Goal: Information Seeking & Learning: Compare options

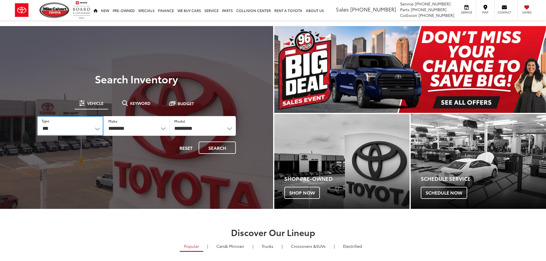
click at [92, 128] on select "*** *** **** *********" at bounding box center [70, 126] width 66 height 20
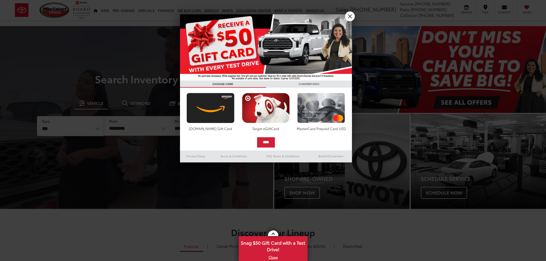
click at [138, 125] on div at bounding box center [273, 130] width 546 height 261
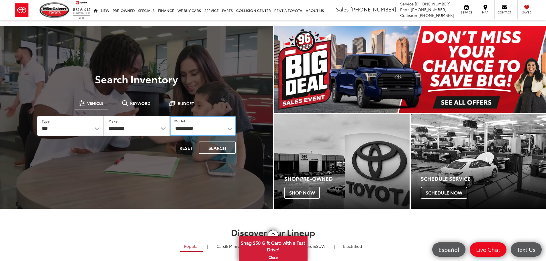
click at [174, 128] on select "**********" at bounding box center [203, 126] width 66 height 20
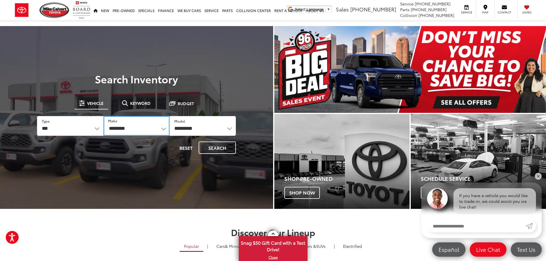
click at [154, 129] on select "**********" at bounding box center [136, 126] width 66 height 20
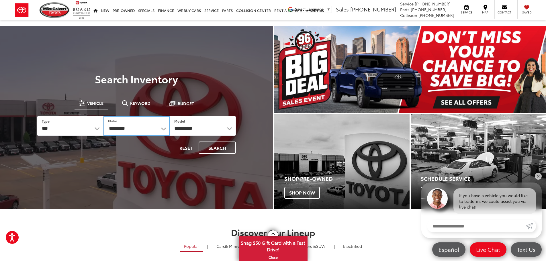
click at [163, 132] on select "**********" at bounding box center [136, 126] width 66 height 20
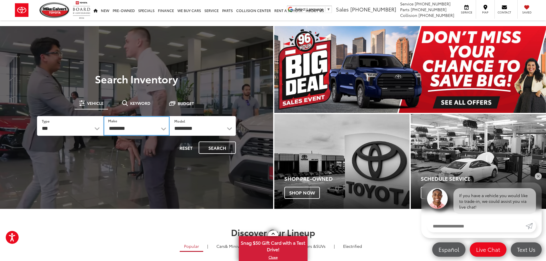
select select "*****"
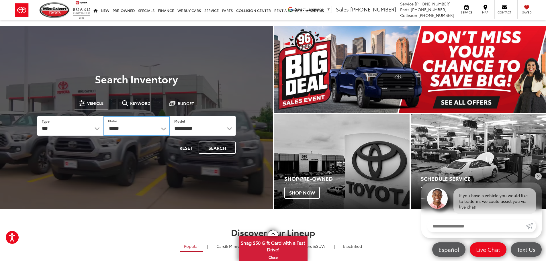
click at [103, 116] on select "**********" at bounding box center [136, 126] width 66 height 20
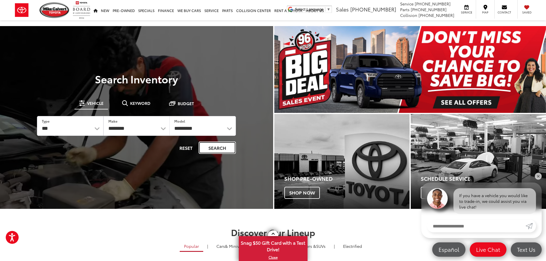
click at [224, 151] on button "Search" at bounding box center [216, 147] width 37 height 12
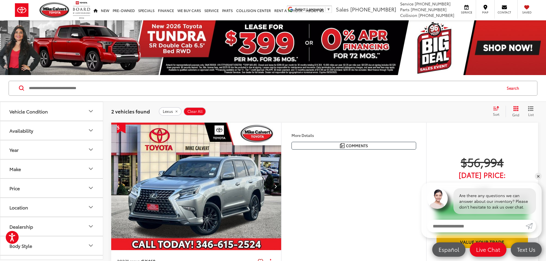
click at [175, 111] on icon "remove Lexus" at bounding box center [176, 111] width 2 height 2
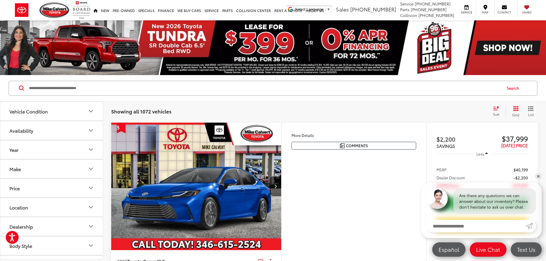
scroll to position [29, 0]
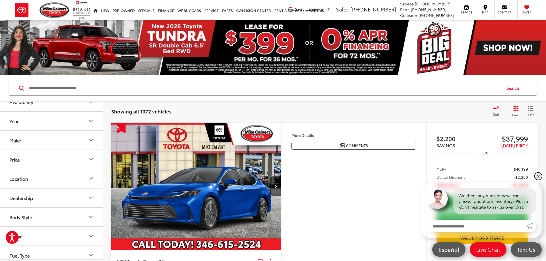
click at [537, 175] on link "✕" at bounding box center [537, 176] width 7 height 7
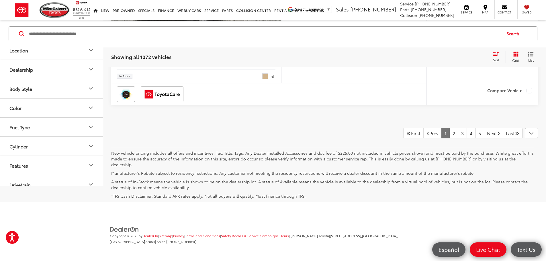
scroll to position [2807, 0]
click at [449, 138] on link "2" at bounding box center [453, 133] width 9 height 10
click at [458, 138] on link "3" at bounding box center [462, 133] width 9 height 10
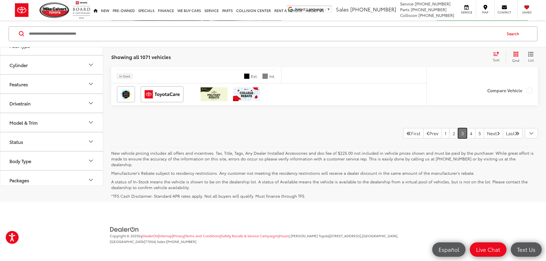
scroll to position [133, 0]
click at [73, 108] on button "Model & Trim" at bounding box center [51, 99] width 103 height 19
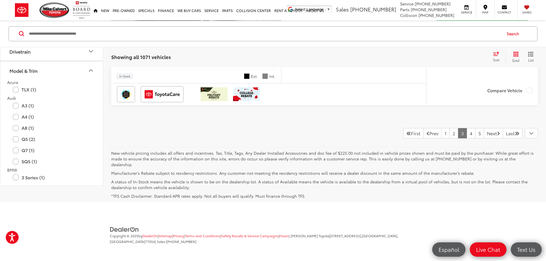
click at [84, 80] on button "Model & Trim" at bounding box center [51, 70] width 103 height 19
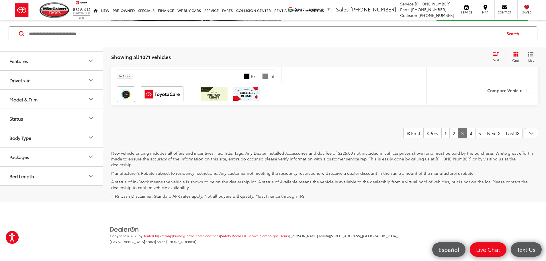
scroll to position [0, 0]
click at [72, 50] on button "Make" at bounding box center [51, 40] width 103 height 19
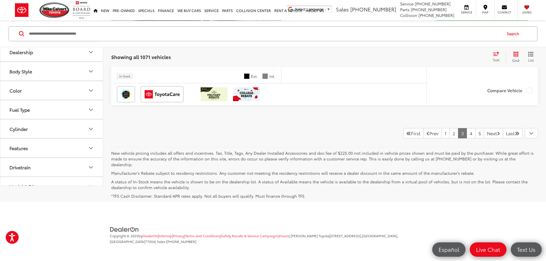
scroll to position [200, 0]
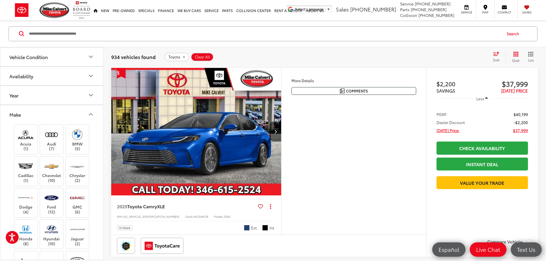
click at [91, 113] on icon "Make" at bounding box center [90, 114] width 7 height 7
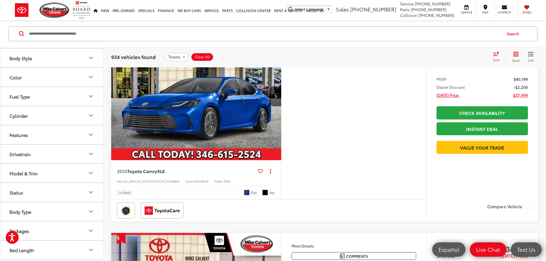
scroll to position [141, 0]
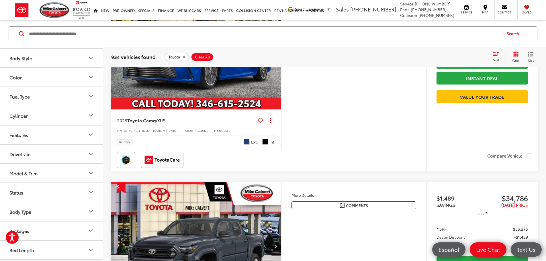
click at [43, 175] on button "Model & Trim" at bounding box center [51, 173] width 103 height 19
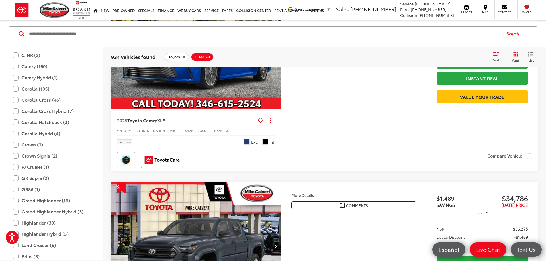
scroll to position [359, 0]
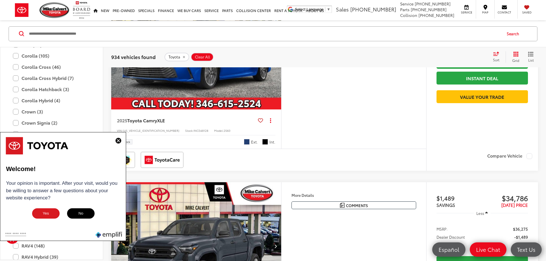
click at [119, 141] on img at bounding box center [118, 141] width 6 height 6
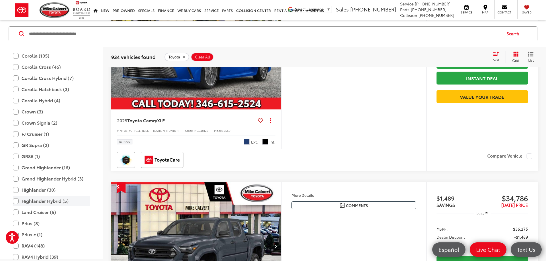
scroll to position [388, 0]
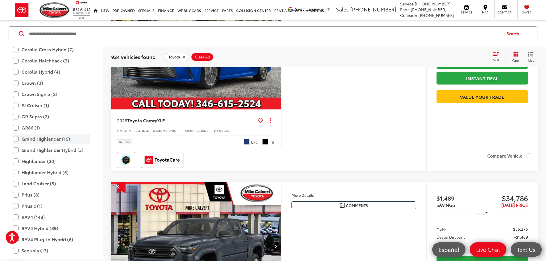
click at [17, 142] on label "Grand Highlander (16)" at bounding box center [51, 139] width 77 height 10
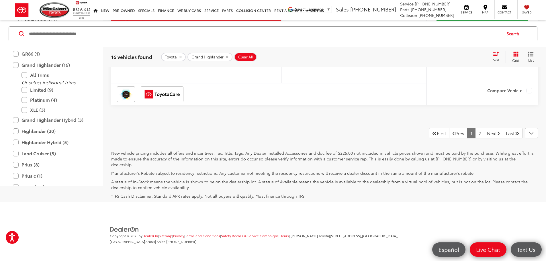
scroll to position [2909, 0]
click at [16, 65] on label "Grand Highlander (16)" at bounding box center [51, 65] width 77 height 10
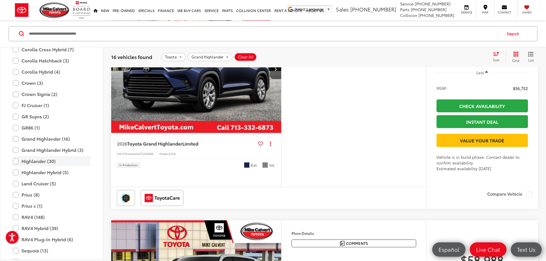
scroll to position [559, 0]
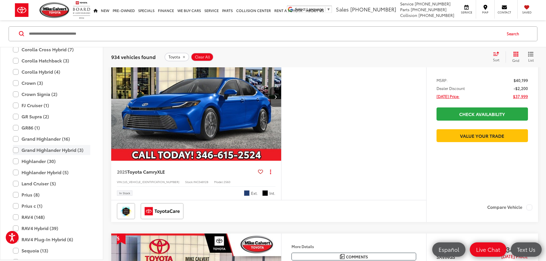
click at [14, 150] on label "Grand Highlander Hybrid (3)" at bounding box center [51, 150] width 77 height 10
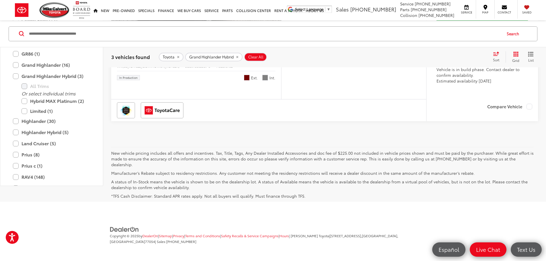
scroll to position [692, 0]
click at [15, 75] on label "Grand Highlander Hybrid (3)" at bounding box center [51, 76] width 77 height 10
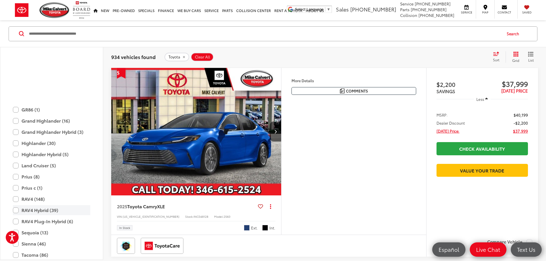
scroll to position [473, 0]
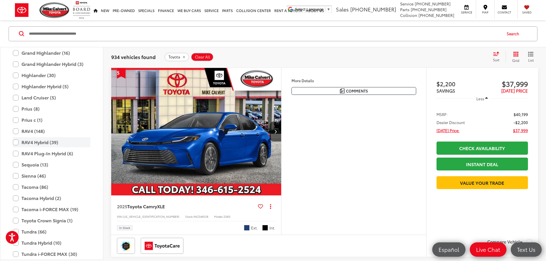
click at [18, 143] on label "RAV4 Hybrid (39)" at bounding box center [51, 142] width 77 height 10
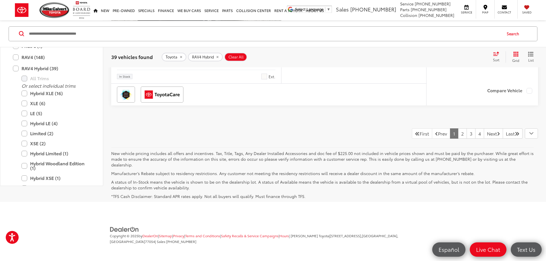
scroll to position [2750, 0]
click at [458, 139] on link "2" at bounding box center [462, 133] width 9 height 10
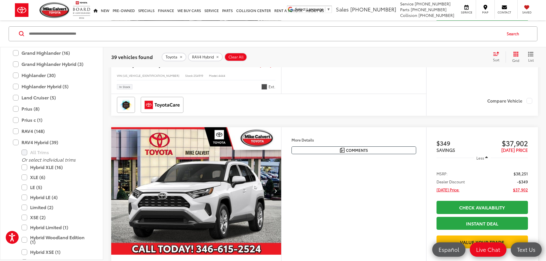
scroll to position [456, 0]
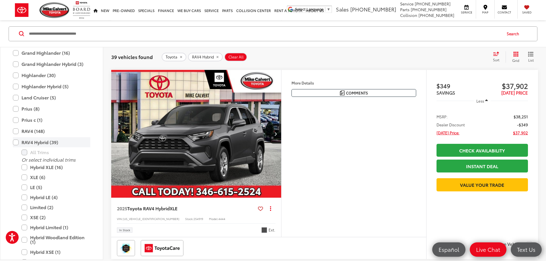
click at [16, 142] on label "RAV4 Hybrid (39)" at bounding box center [51, 142] width 77 height 10
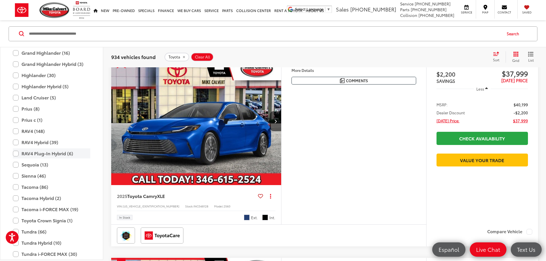
scroll to position [55, 0]
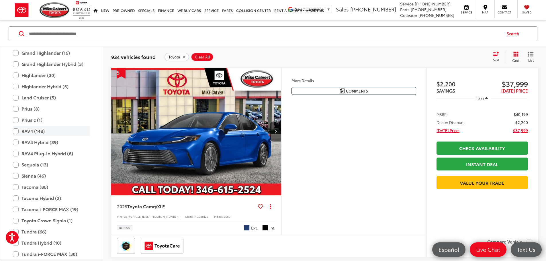
click at [20, 132] on label "RAV4 (148)" at bounding box center [51, 131] width 77 height 10
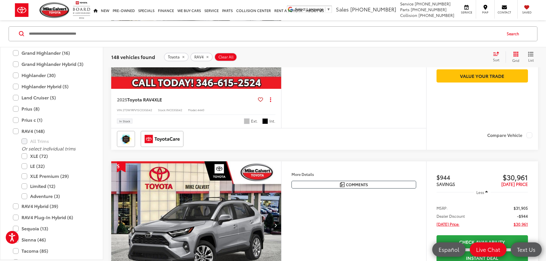
scroll to position [542, 0]
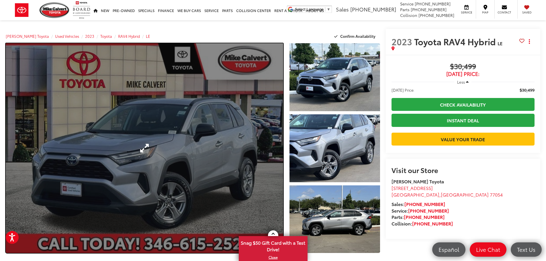
click at [183, 160] on link "Expand Photo 0" at bounding box center [144, 148] width 277 height 210
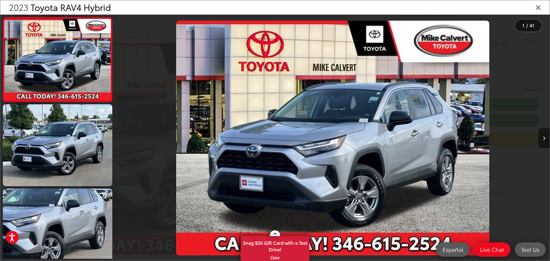
click at [545, 135] on button "Next image" at bounding box center [543, 138] width 11 height 20
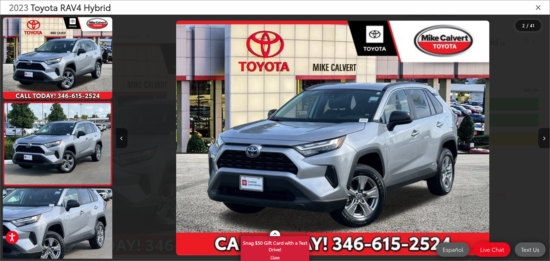
scroll to position [23, 0]
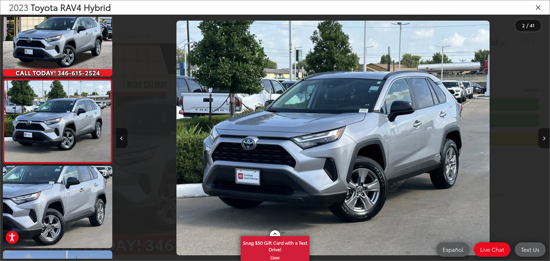
click at [545, 135] on button "Next image" at bounding box center [543, 138] width 11 height 20
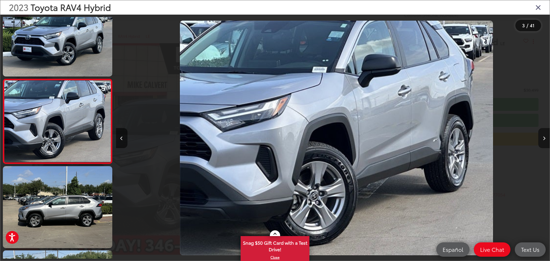
scroll to position [0, 868]
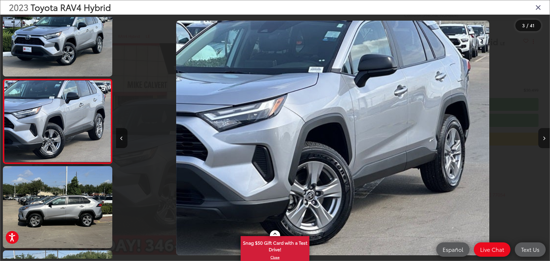
click at [545, 135] on button "Next image" at bounding box center [543, 138] width 11 height 20
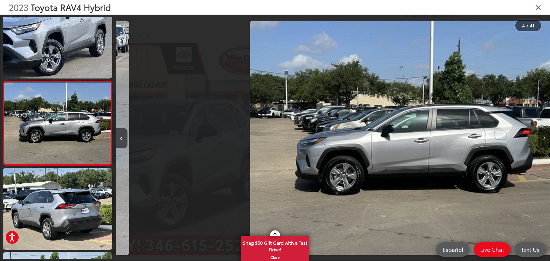
scroll to position [191, 0]
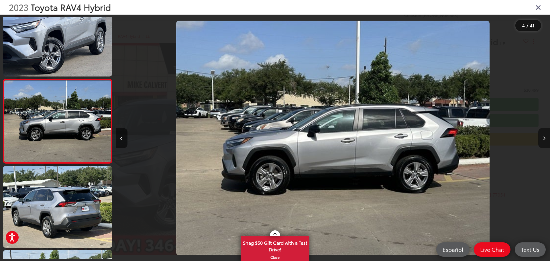
click at [545, 135] on button "Next image" at bounding box center [543, 138] width 11 height 20
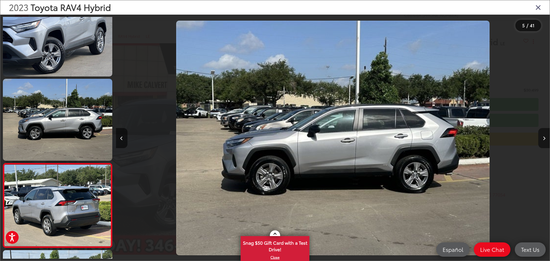
scroll to position [276, 0]
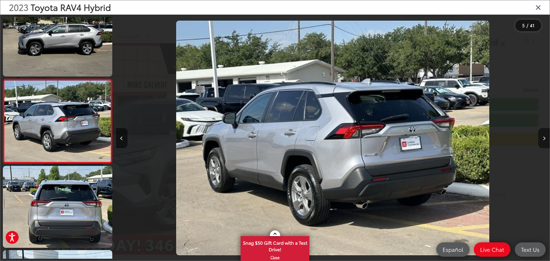
click at [545, 135] on button "Next image" at bounding box center [543, 138] width 11 height 20
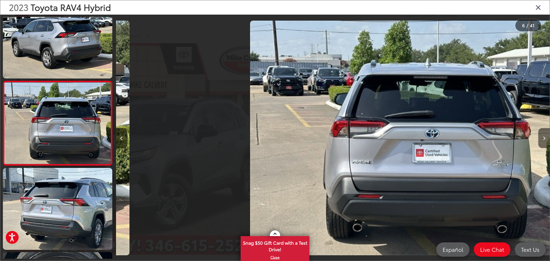
scroll to position [360, 0]
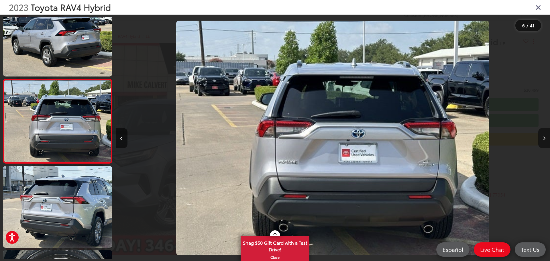
click at [545, 135] on button "Next image" at bounding box center [543, 138] width 11 height 20
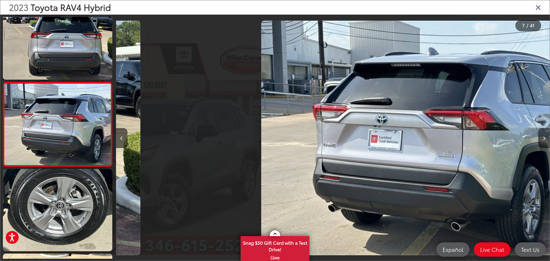
scroll to position [444, 0]
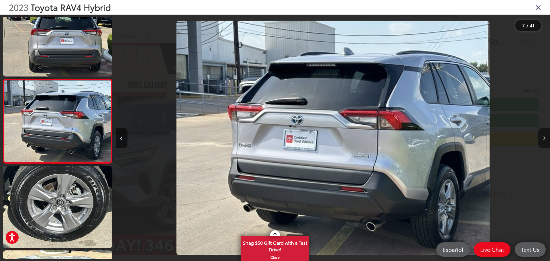
click at [545, 135] on button "Next image" at bounding box center [543, 138] width 11 height 20
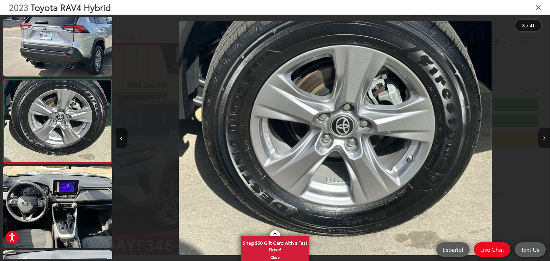
scroll to position [0, 3036]
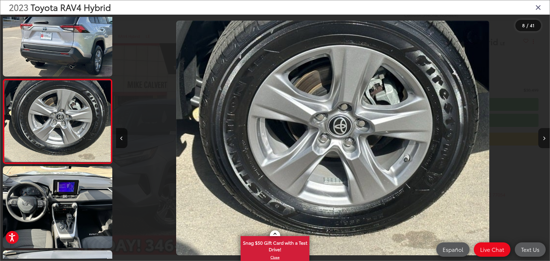
click at [545, 135] on button "Next image" at bounding box center [543, 138] width 11 height 20
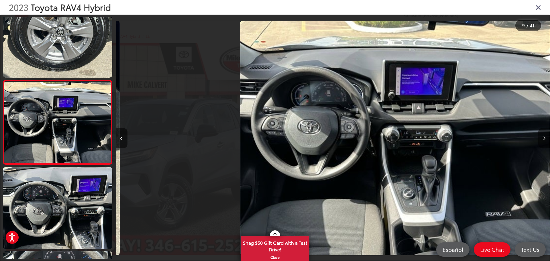
scroll to position [613, 0]
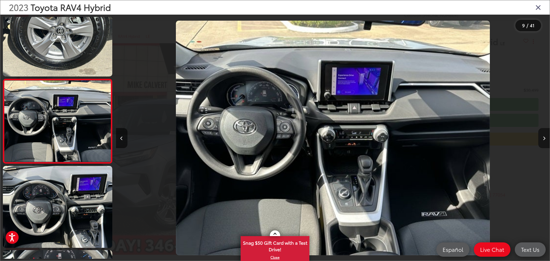
click at [545, 135] on button "Next image" at bounding box center [543, 138] width 11 height 20
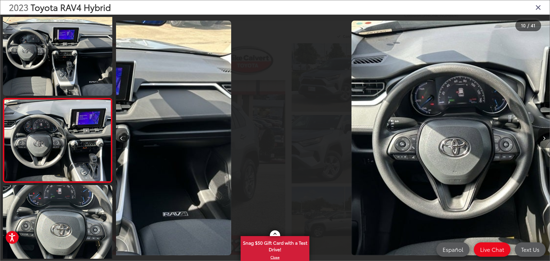
scroll to position [0, 0]
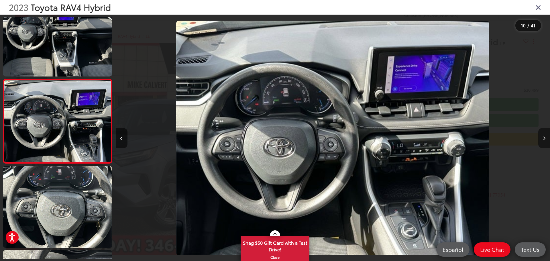
click at [545, 135] on button "Next image" at bounding box center [543, 138] width 11 height 20
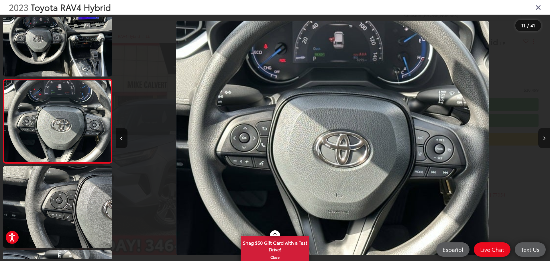
click at [545, 135] on button "Next image" at bounding box center [543, 138] width 11 height 20
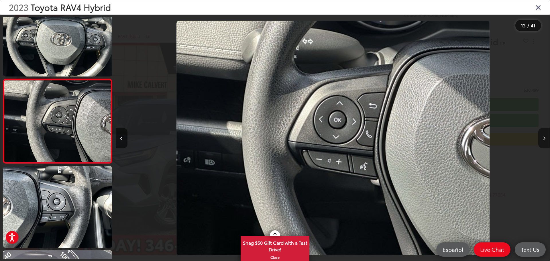
click at [545, 135] on button "Next image" at bounding box center [543, 138] width 11 height 20
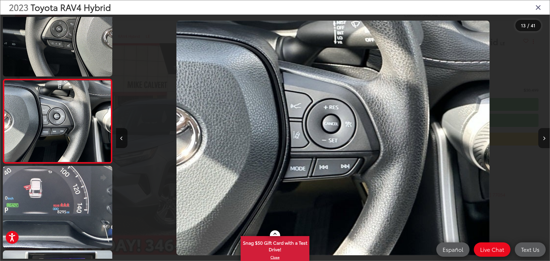
click at [545, 135] on button "Next image" at bounding box center [543, 138] width 11 height 20
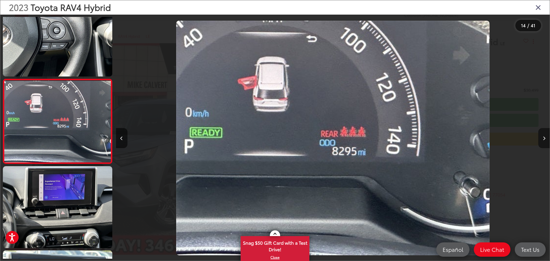
click at [545, 135] on button "Next image" at bounding box center [543, 138] width 11 height 20
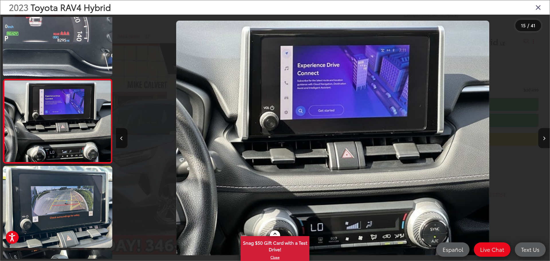
click at [545, 135] on button "Next image" at bounding box center [543, 138] width 11 height 20
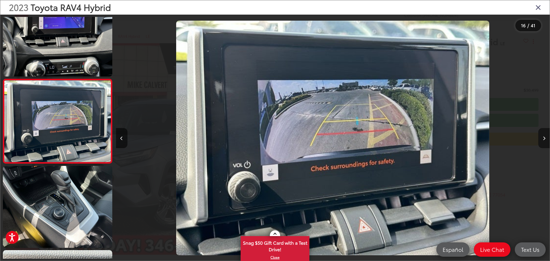
click at [545, 135] on button "Next image" at bounding box center [543, 138] width 11 height 20
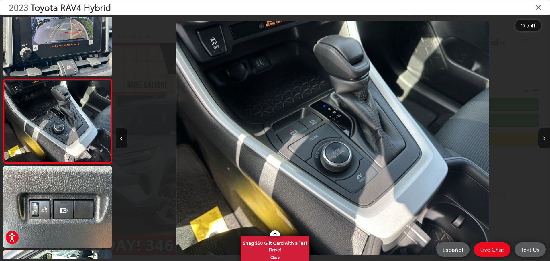
click at [545, 135] on button "Next image" at bounding box center [543, 138] width 11 height 20
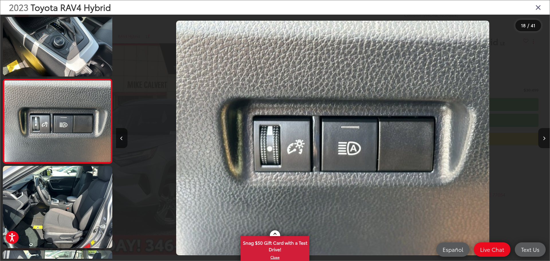
click at [545, 135] on button "Next image" at bounding box center [543, 138] width 11 height 20
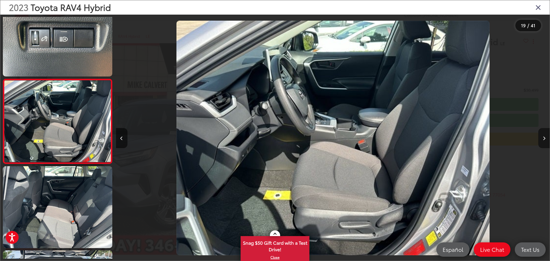
click at [545, 135] on button "Next image" at bounding box center [543, 138] width 11 height 20
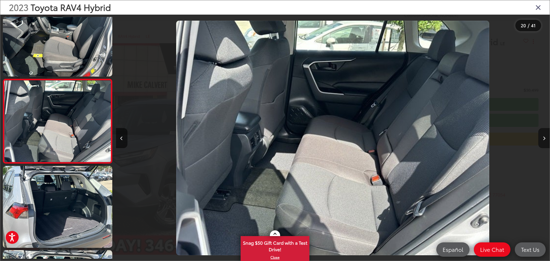
click at [545, 135] on button "Next image" at bounding box center [543, 138] width 11 height 20
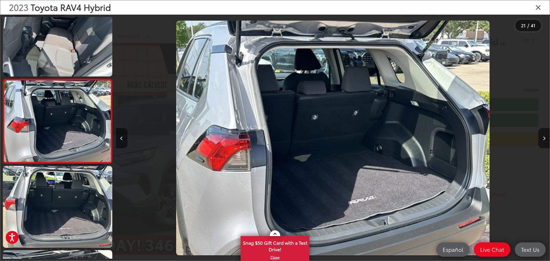
click at [545, 135] on button "Next image" at bounding box center [543, 138] width 11 height 20
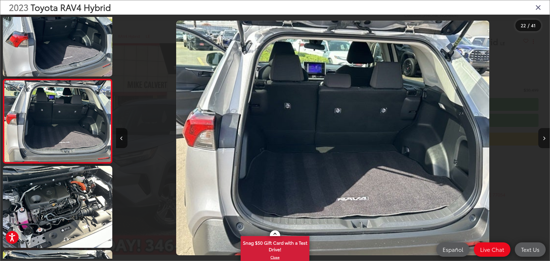
click at [545, 135] on button "Next image" at bounding box center [543, 138] width 11 height 20
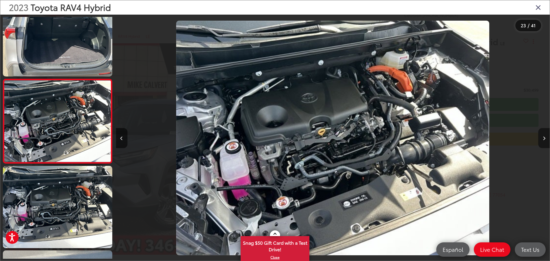
click at [545, 135] on button "Next image" at bounding box center [543, 138] width 11 height 20
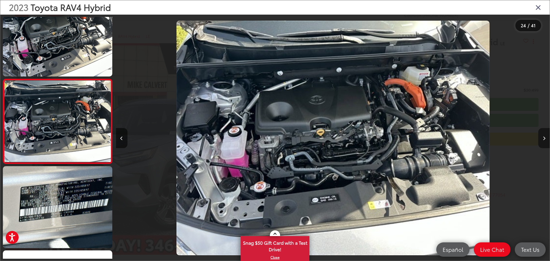
click at [545, 135] on button "Next image" at bounding box center [543, 138] width 11 height 20
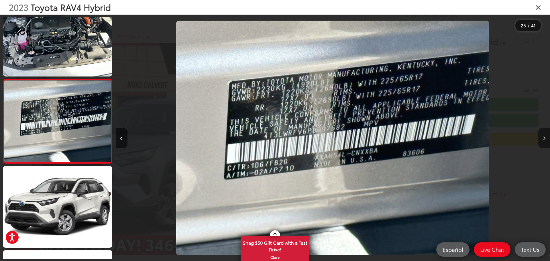
click at [545, 135] on button "Next image" at bounding box center [543, 138] width 11 height 20
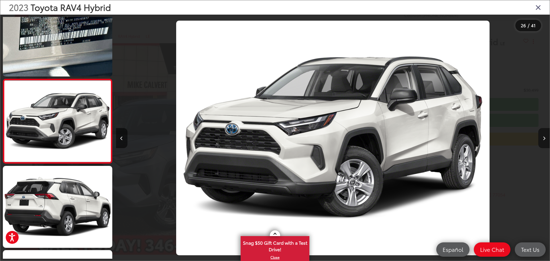
click at [545, 135] on button "Next image" at bounding box center [543, 138] width 11 height 20
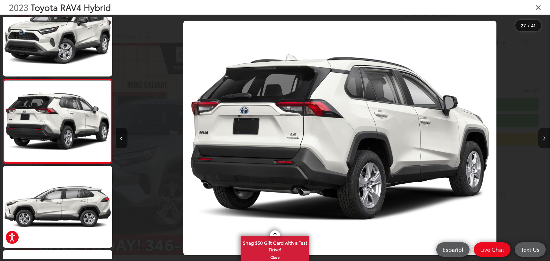
click at [545, 135] on button "Next image" at bounding box center [543, 138] width 11 height 20
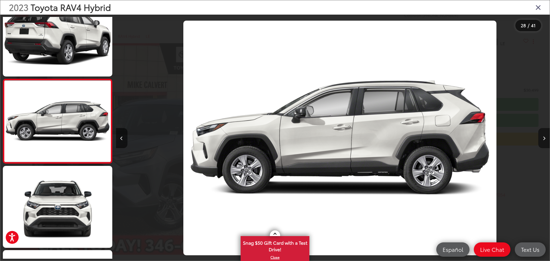
click at [545, 135] on button "Next image" at bounding box center [543, 138] width 11 height 20
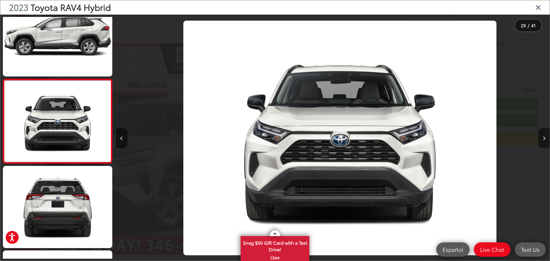
click at [545, 135] on button "Next image" at bounding box center [543, 138] width 11 height 20
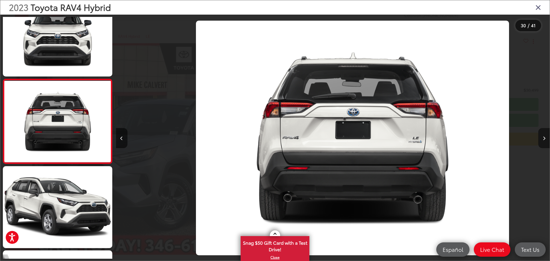
click at [545, 135] on button "Next image" at bounding box center [543, 138] width 11 height 20
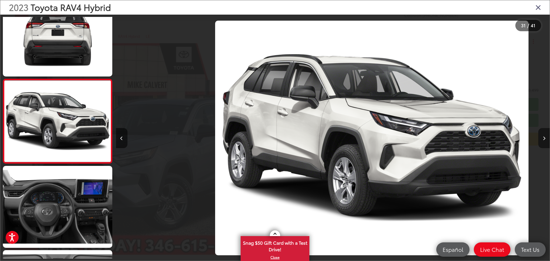
click at [545, 135] on button "Next image" at bounding box center [543, 138] width 11 height 20
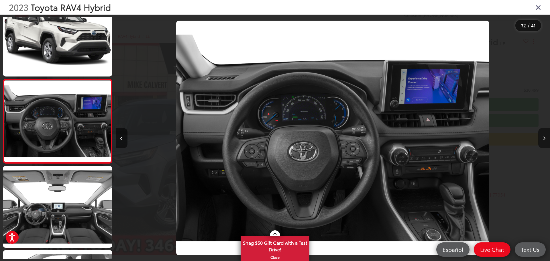
click at [545, 135] on button "Next image" at bounding box center [543, 138] width 11 height 20
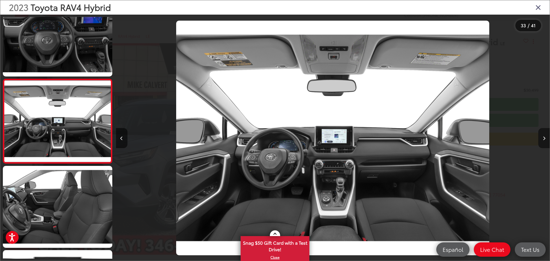
click at [545, 135] on button "Next image" at bounding box center [543, 138] width 11 height 20
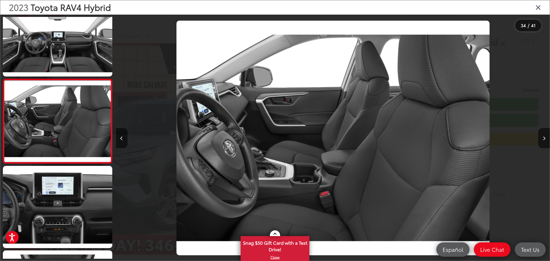
click at [540, 11] on icon "Close gallery" at bounding box center [538, 6] width 6 height 7
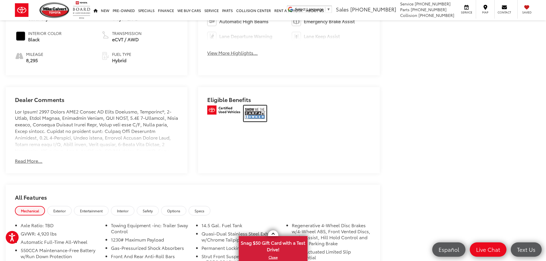
click at [259, 105] on img at bounding box center [254, 113] width 23 height 16
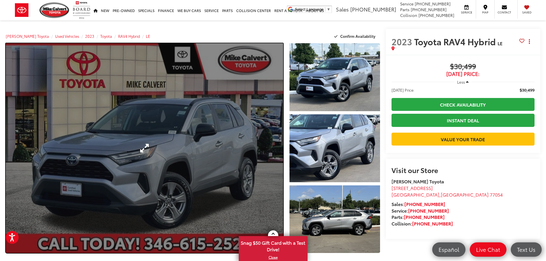
click at [224, 110] on link "Expand Photo 0" at bounding box center [144, 148] width 277 height 210
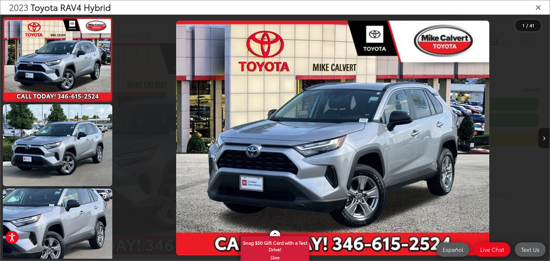
click at [544, 137] on icon "Next image" at bounding box center [544, 138] width 3 height 4
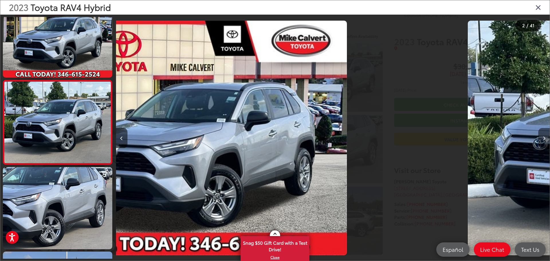
scroll to position [23, 0]
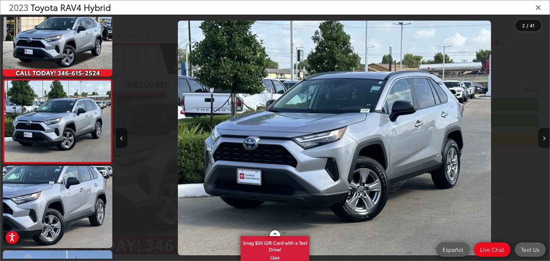
click at [544, 137] on icon "Next image" at bounding box center [544, 138] width 3 height 4
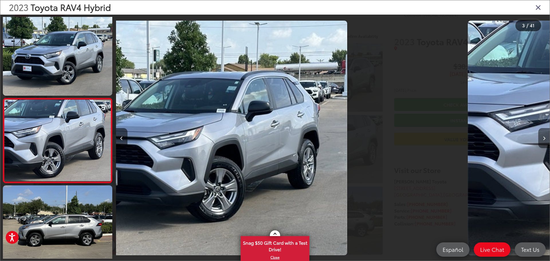
scroll to position [107, 0]
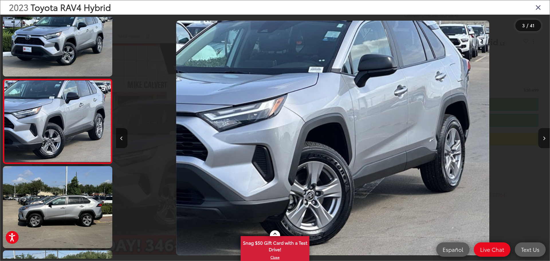
click at [544, 137] on icon "Next image" at bounding box center [544, 138] width 3 height 4
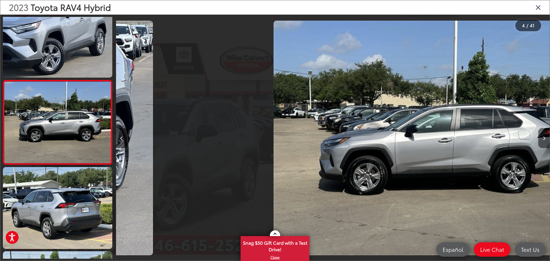
scroll to position [191, 0]
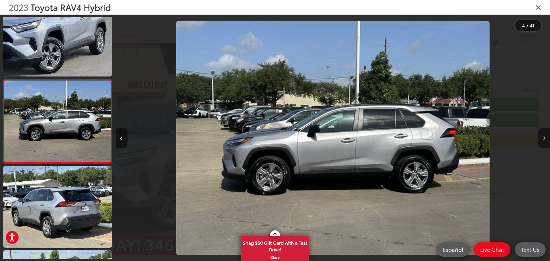
click at [544, 137] on icon "Next image" at bounding box center [544, 138] width 3 height 4
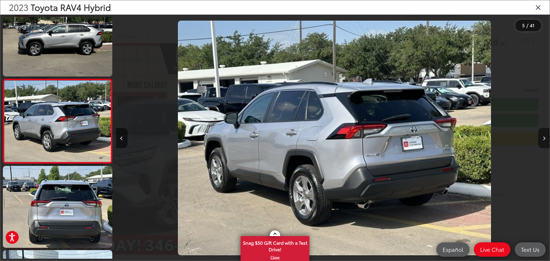
scroll to position [0, 1735]
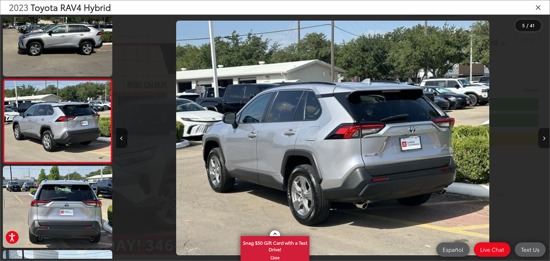
click at [544, 137] on icon "Next image" at bounding box center [544, 138] width 3 height 4
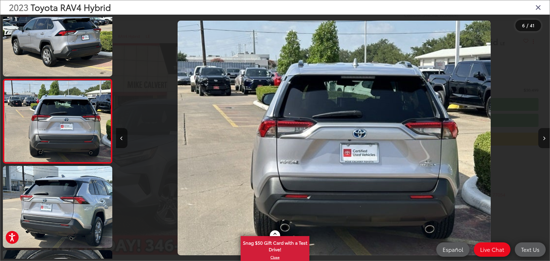
scroll to position [0, 2169]
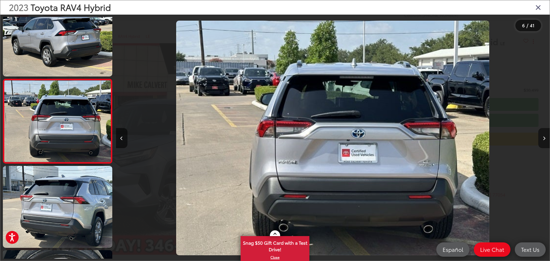
click at [544, 137] on icon "Next image" at bounding box center [544, 138] width 3 height 4
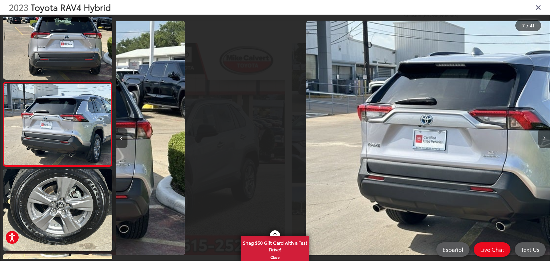
scroll to position [444, 0]
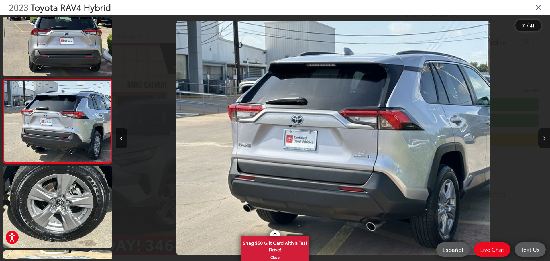
click at [544, 137] on icon "Next image" at bounding box center [544, 138] width 3 height 4
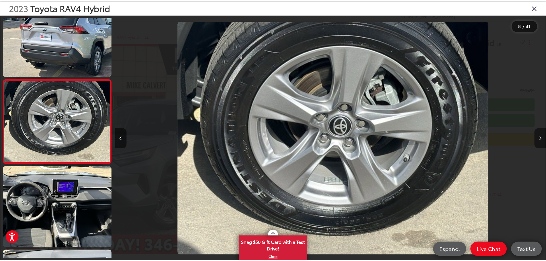
scroll to position [0, 3036]
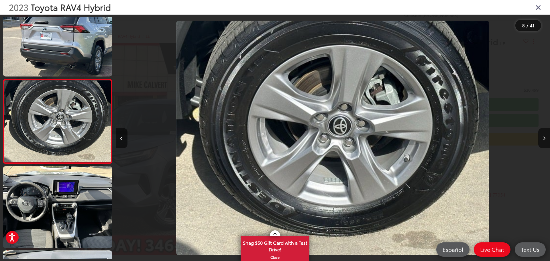
click at [537, 10] on icon "Close gallery" at bounding box center [538, 6] width 6 height 7
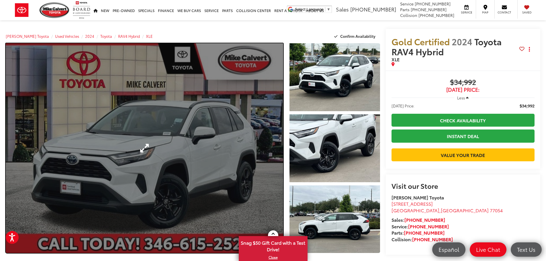
click at [216, 159] on link "Expand Photo 0" at bounding box center [144, 148] width 277 height 210
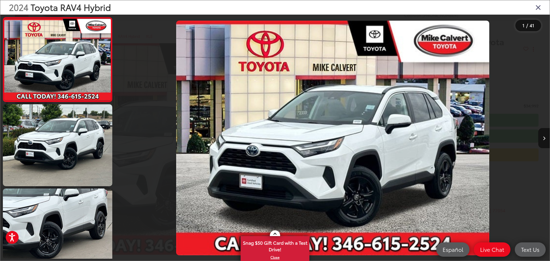
click at [538, 139] on div at bounding box center [495, 138] width 109 height 247
click at [540, 140] on button "Next image" at bounding box center [543, 138] width 11 height 20
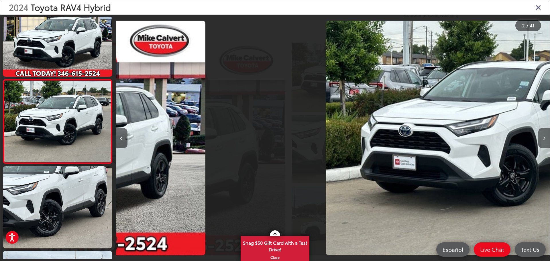
scroll to position [23, 0]
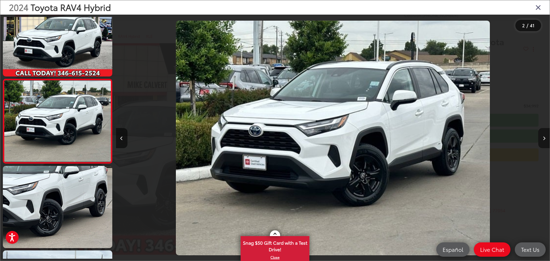
click at [540, 140] on button "Next image" at bounding box center [543, 138] width 11 height 20
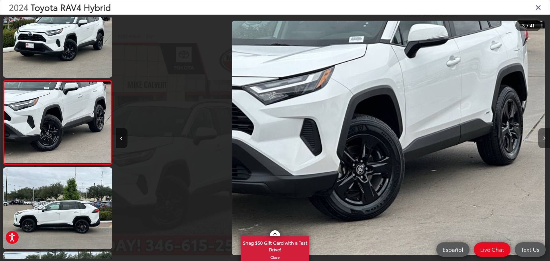
scroll to position [107, 0]
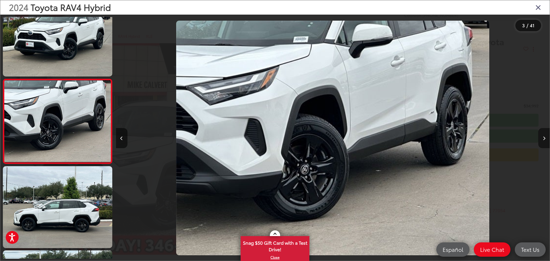
click at [540, 140] on button "Next image" at bounding box center [543, 138] width 11 height 20
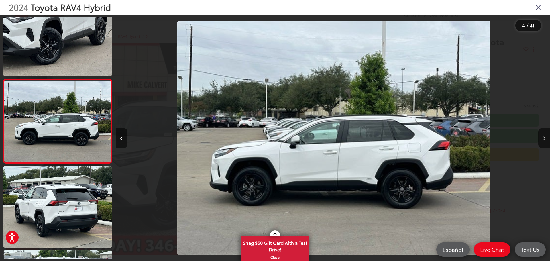
scroll to position [0, 1301]
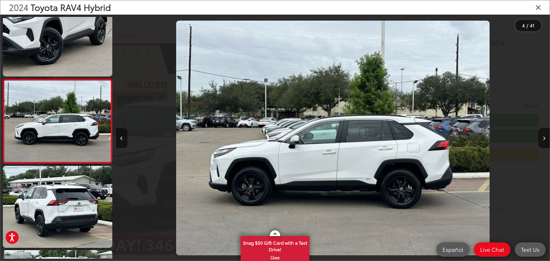
click at [538, 140] on div at bounding box center [495, 138] width 109 height 247
click at [542, 141] on button "Next image" at bounding box center [543, 138] width 11 height 20
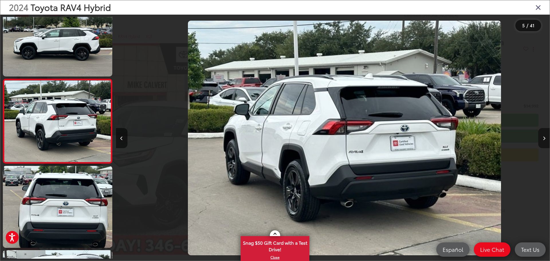
scroll to position [0, 1738]
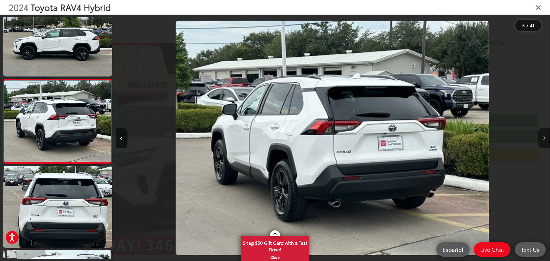
click at [542, 141] on button "Next image" at bounding box center [543, 138] width 11 height 20
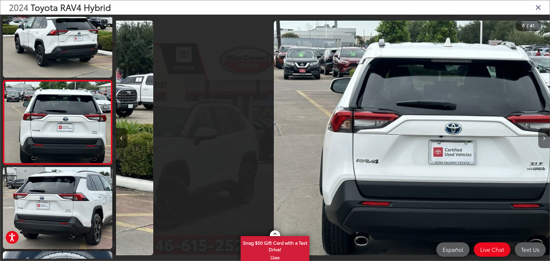
scroll to position [360, 0]
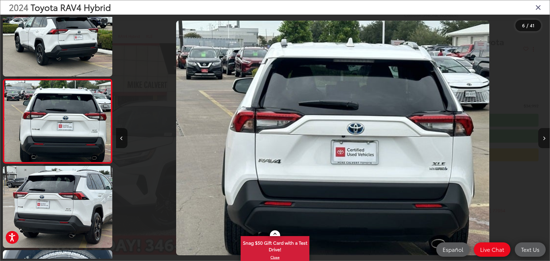
click at [542, 141] on button "Next image" at bounding box center [543, 138] width 11 height 20
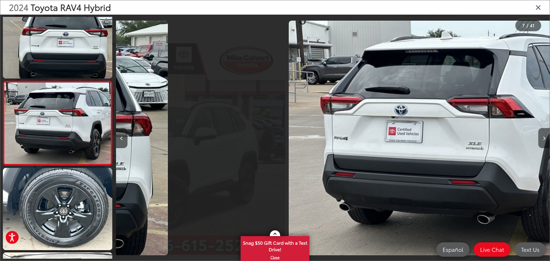
scroll to position [444, 0]
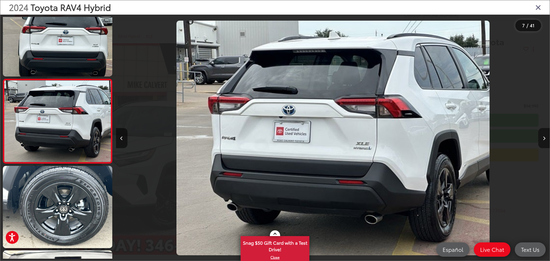
click at [542, 141] on button "Next image" at bounding box center [543, 138] width 11 height 20
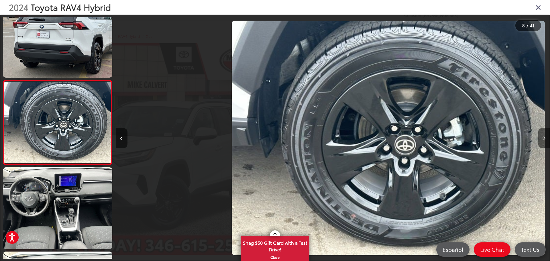
scroll to position [528, 0]
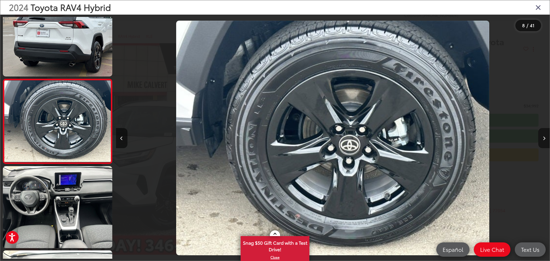
click at [542, 141] on button "Next image" at bounding box center [543, 138] width 11 height 20
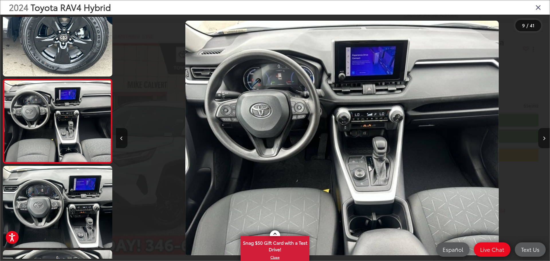
scroll to position [0, 3470]
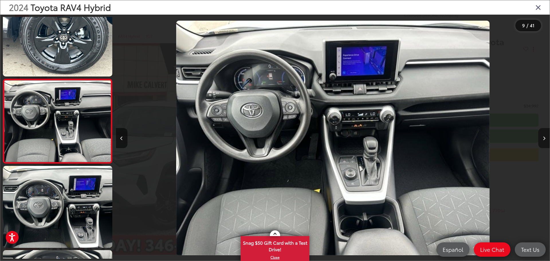
click at [542, 141] on button "Next image" at bounding box center [543, 138] width 11 height 20
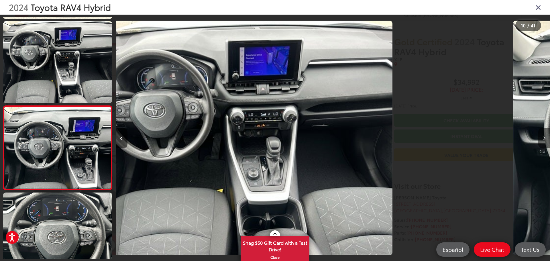
scroll to position [0, 0]
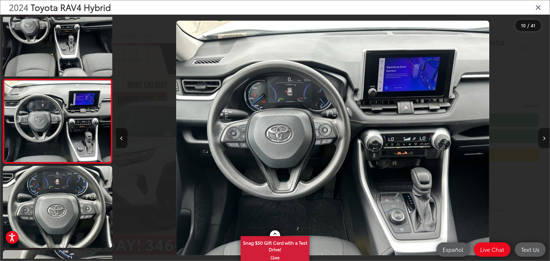
click at [542, 141] on button "Next image" at bounding box center [543, 138] width 11 height 20
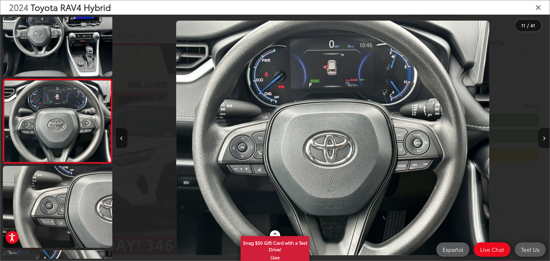
click at [542, 141] on button "Next image" at bounding box center [543, 138] width 11 height 20
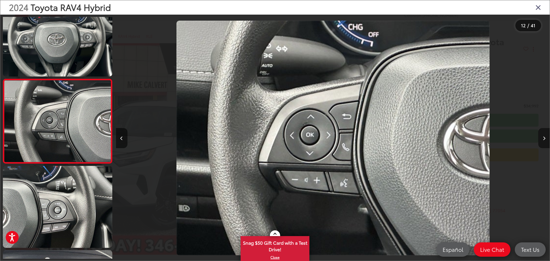
click at [542, 141] on button "Next image" at bounding box center [543, 138] width 11 height 20
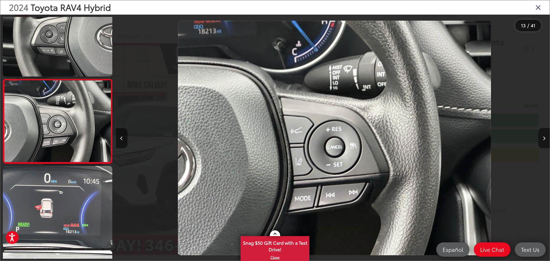
click at [541, 141] on button "Next image" at bounding box center [543, 138] width 11 height 20
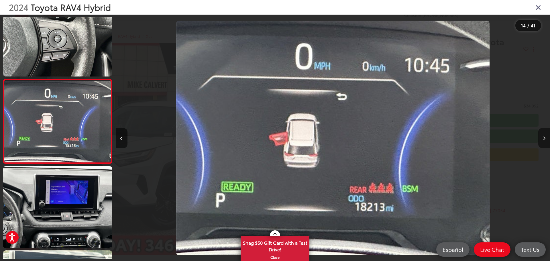
click at [541, 141] on button "Next image" at bounding box center [543, 138] width 11 height 20
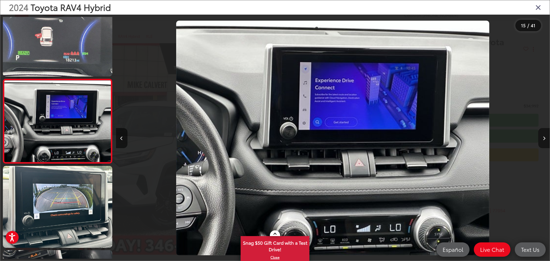
click at [541, 141] on button "Next image" at bounding box center [543, 138] width 11 height 20
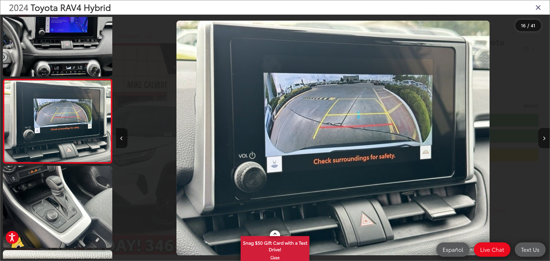
click at [541, 141] on button "Next image" at bounding box center [543, 138] width 11 height 20
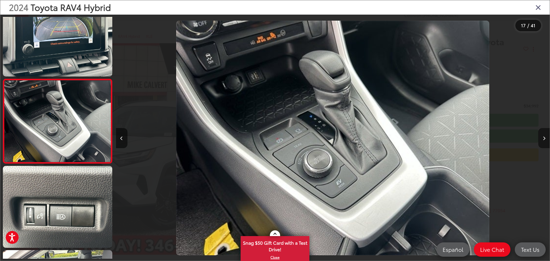
click at [541, 141] on button "Next image" at bounding box center [543, 138] width 11 height 20
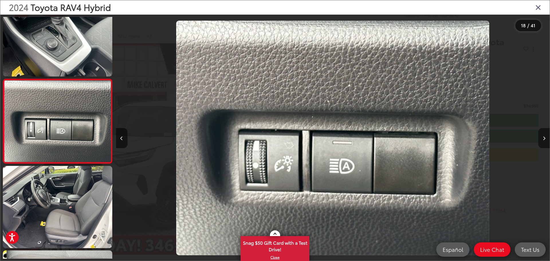
click at [541, 141] on button "Next image" at bounding box center [543, 138] width 11 height 20
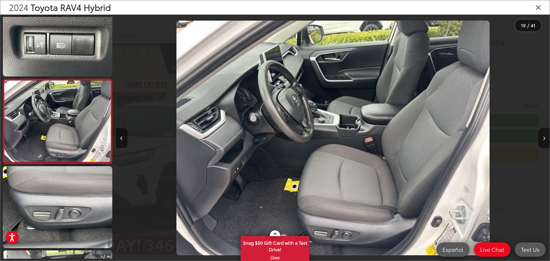
click at [541, 141] on button "Next image" at bounding box center [543, 138] width 11 height 20
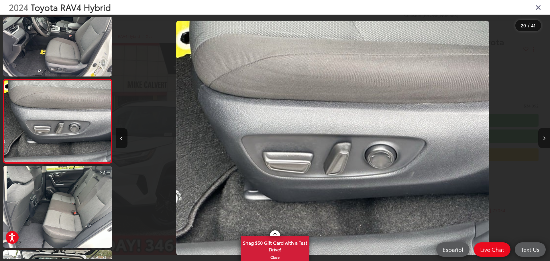
click at [541, 141] on button "Next image" at bounding box center [543, 138] width 11 height 20
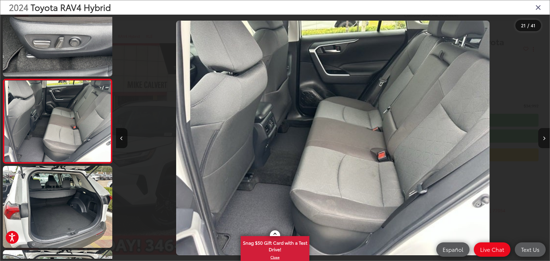
click at [541, 141] on button "Next image" at bounding box center [543, 138] width 11 height 20
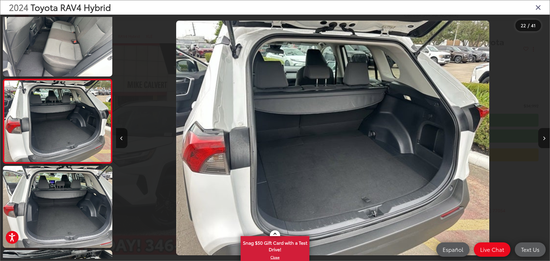
click at [541, 141] on button "Next image" at bounding box center [543, 138] width 11 height 20
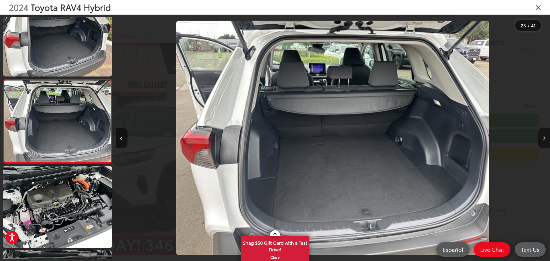
click at [541, 141] on button "Next image" at bounding box center [543, 138] width 11 height 20
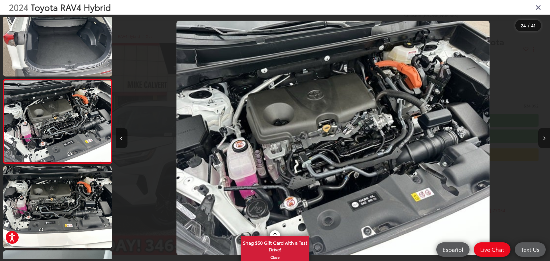
click at [541, 141] on button "Next image" at bounding box center [543, 138] width 11 height 20
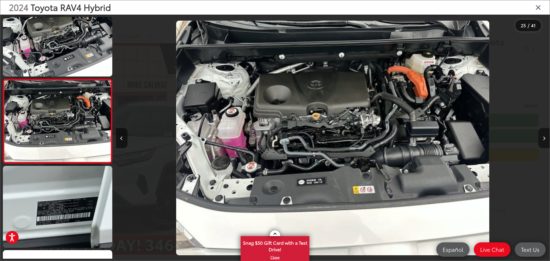
click at [541, 141] on button "Next image" at bounding box center [543, 138] width 11 height 20
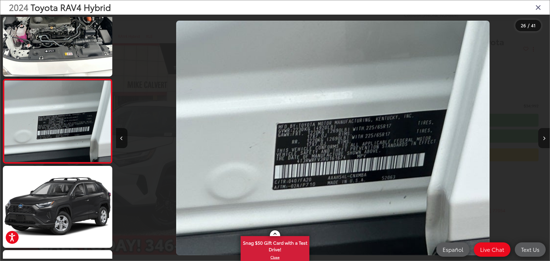
click at [541, 141] on button "Next image" at bounding box center [543, 138] width 11 height 20
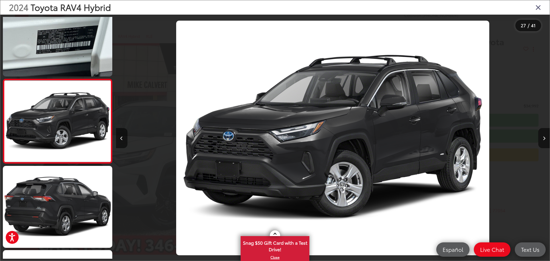
click at [538, 7] on icon "Close gallery" at bounding box center [538, 6] width 6 height 7
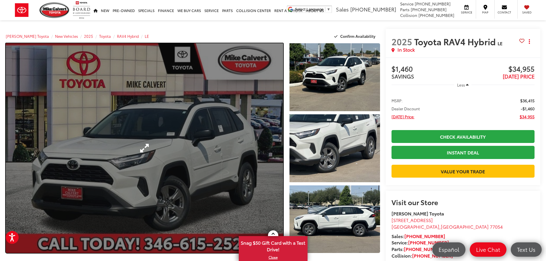
click at [146, 137] on link "Expand Photo 0" at bounding box center [144, 148] width 277 height 210
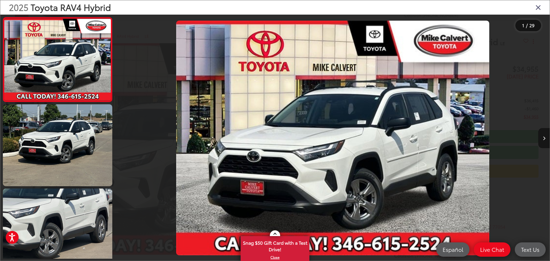
click at [539, 134] on button "Next image" at bounding box center [543, 138] width 11 height 20
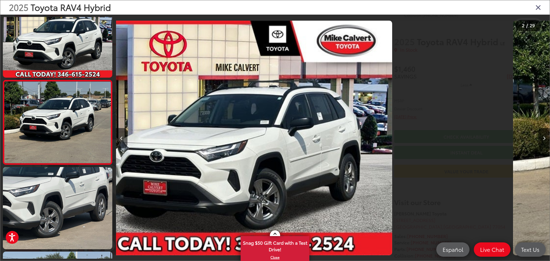
scroll to position [23, 0]
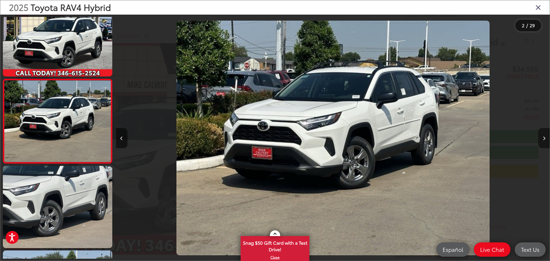
click at [540, 135] on button "Next image" at bounding box center [543, 138] width 11 height 20
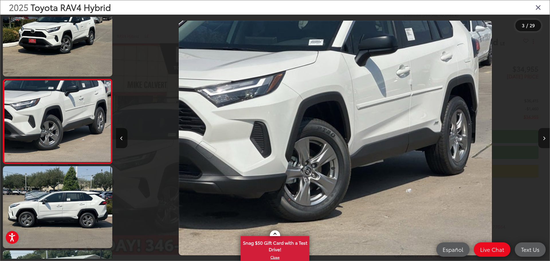
scroll to position [0, 868]
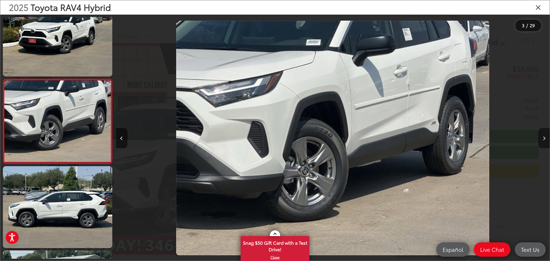
click at [540, 135] on button "Next image" at bounding box center [543, 138] width 11 height 20
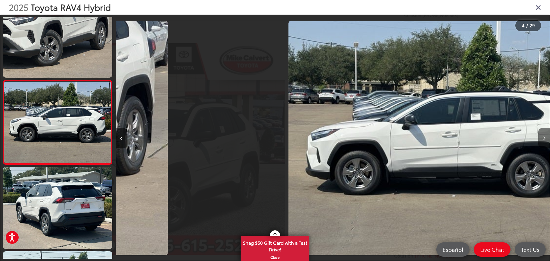
scroll to position [191, 0]
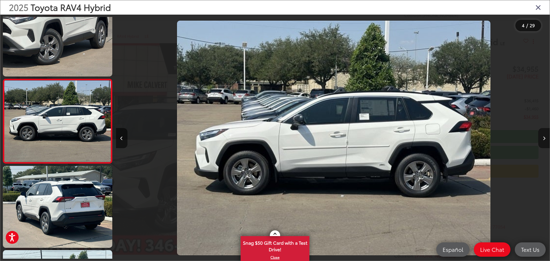
click at [540, 135] on button "Next image" at bounding box center [543, 138] width 11 height 20
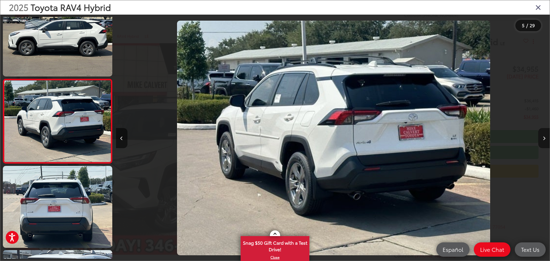
scroll to position [0, 1735]
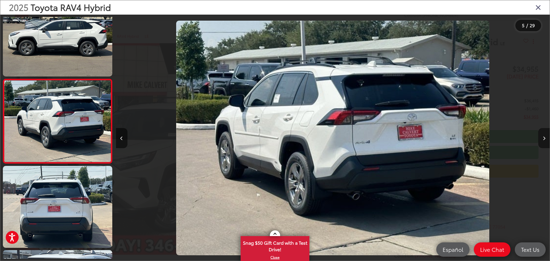
click at [540, 135] on button "Next image" at bounding box center [543, 138] width 11 height 20
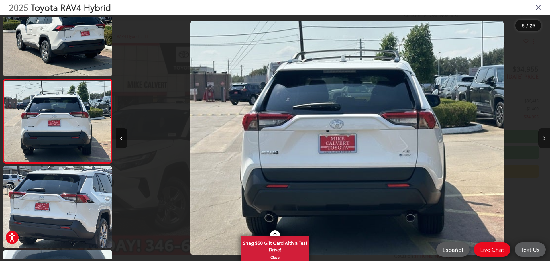
scroll to position [0, 2169]
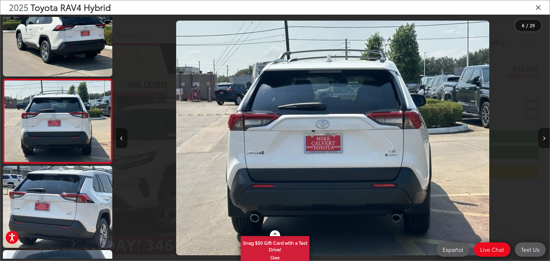
click at [540, 135] on button "Next image" at bounding box center [543, 138] width 11 height 20
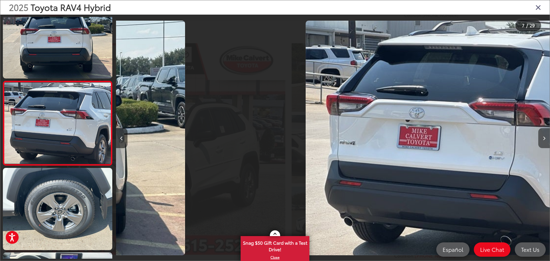
scroll to position [444, 0]
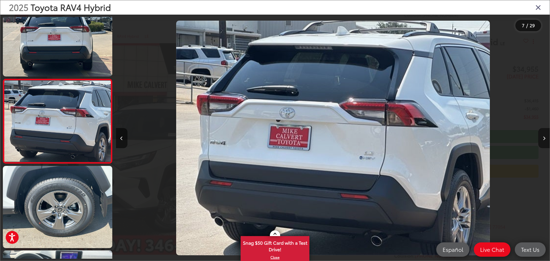
click at [540, 135] on button "Next image" at bounding box center [543, 138] width 11 height 20
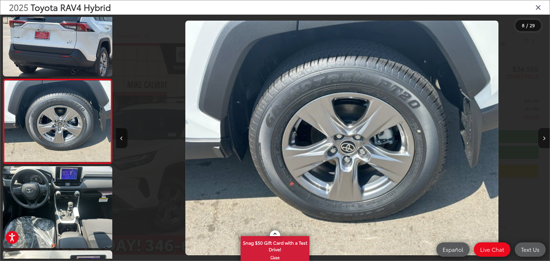
scroll to position [0, 3036]
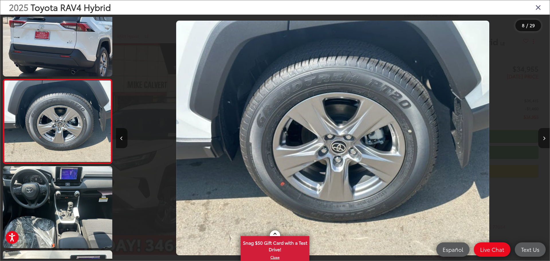
click at [540, 135] on button "Next image" at bounding box center [543, 138] width 11 height 20
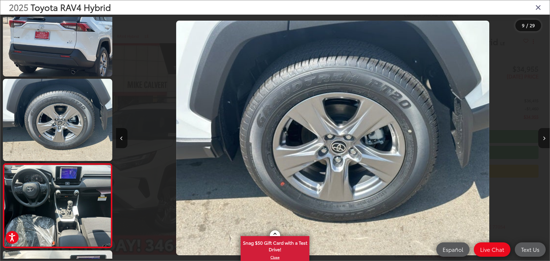
scroll to position [0, 0]
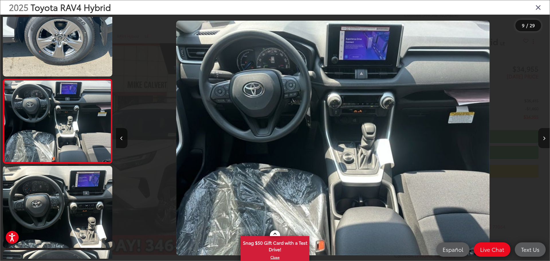
click at [540, 135] on button "Next image" at bounding box center [543, 138] width 11 height 20
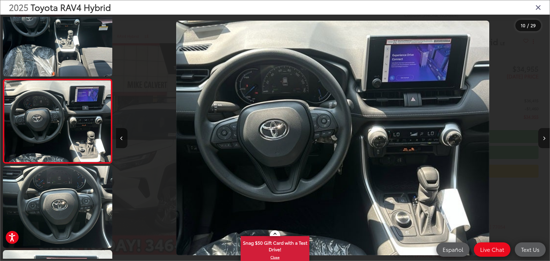
click at [540, 135] on button "Next image" at bounding box center [543, 138] width 11 height 20
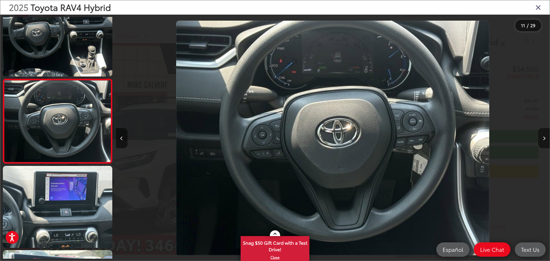
click at [540, 135] on button "Next image" at bounding box center [543, 138] width 11 height 20
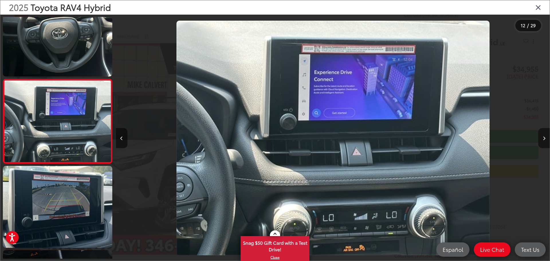
click at [540, 135] on button "Next image" at bounding box center [543, 138] width 11 height 20
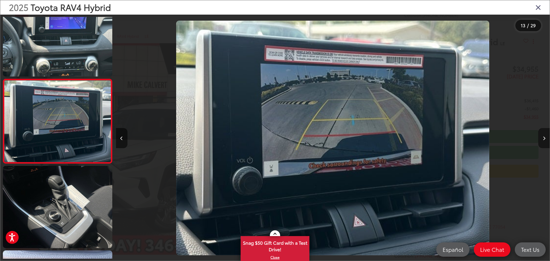
click at [540, 135] on button "Next image" at bounding box center [543, 138] width 11 height 20
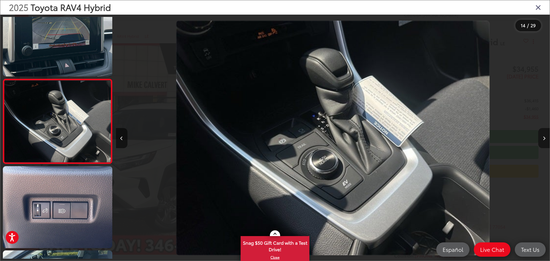
click at [540, 135] on button "Next image" at bounding box center [543, 138] width 11 height 20
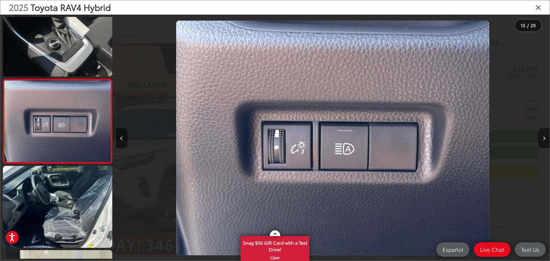
click at [540, 135] on button "Next image" at bounding box center [543, 138] width 11 height 20
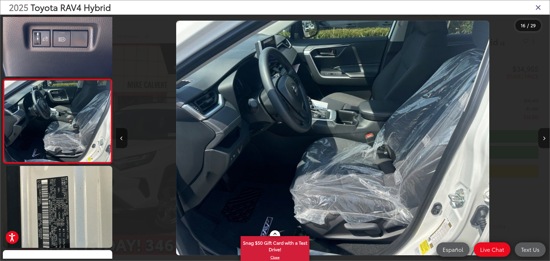
click at [540, 135] on button "Next image" at bounding box center [543, 138] width 11 height 20
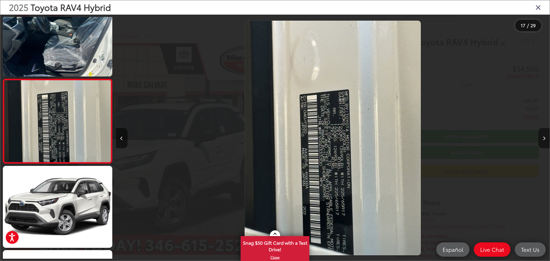
click at [540, 135] on button "Next image" at bounding box center [543, 138] width 11 height 20
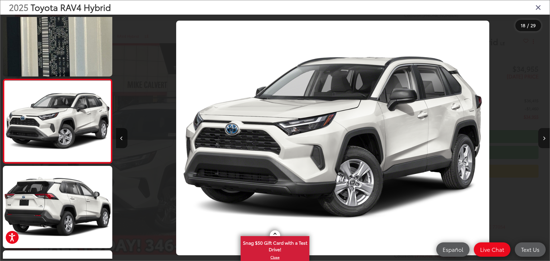
click at [540, 135] on button "Next image" at bounding box center [543, 138] width 11 height 20
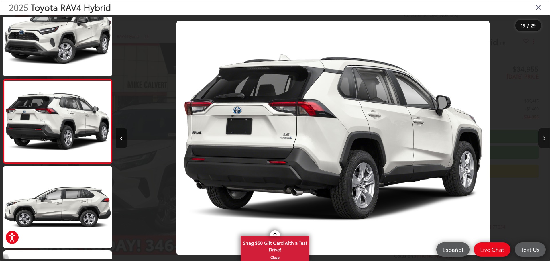
click at [540, 135] on button "Next image" at bounding box center [543, 138] width 11 height 20
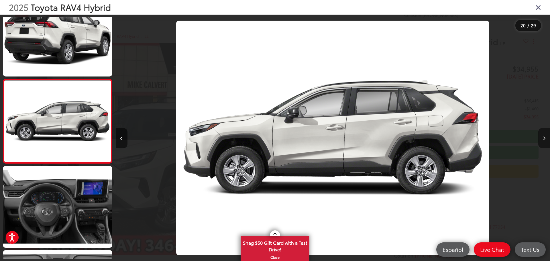
click at [540, 135] on button "Next image" at bounding box center [543, 138] width 11 height 20
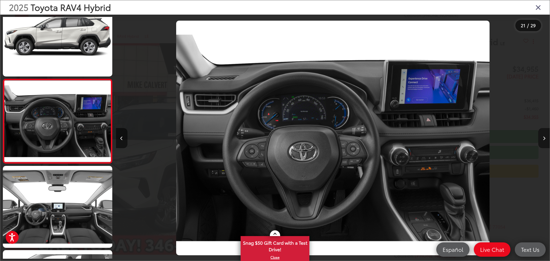
click at [540, 135] on button "Next image" at bounding box center [543, 138] width 11 height 20
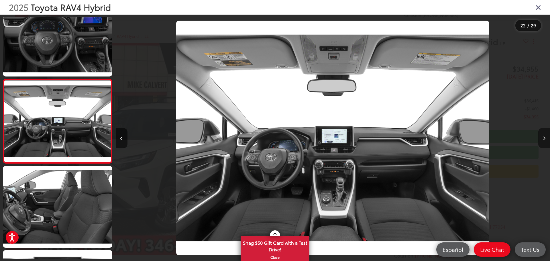
click at [540, 135] on button "Next image" at bounding box center [543, 138] width 11 height 20
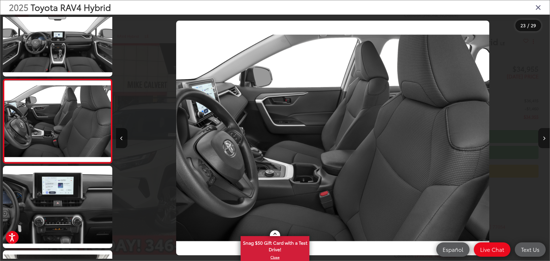
click at [540, 135] on button "Next image" at bounding box center [543, 138] width 11 height 20
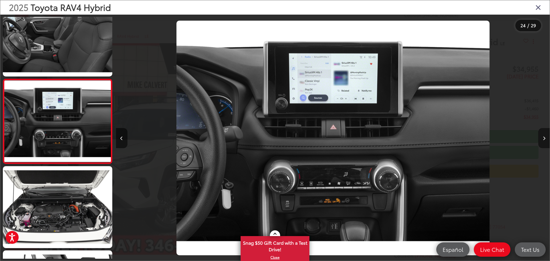
click at [540, 135] on button "Next image" at bounding box center [543, 138] width 11 height 20
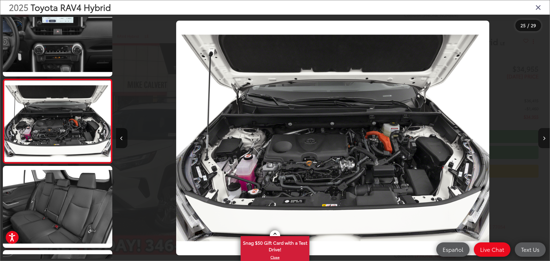
click at [540, 135] on button "Next image" at bounding box center [543, 138] width 11 height 20
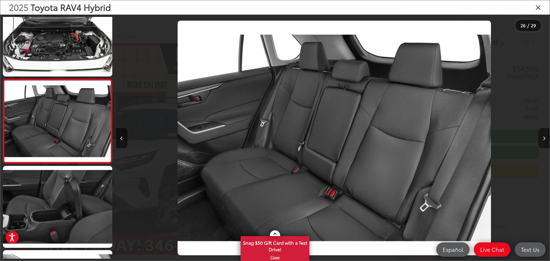
click at [540, 135] on button "Next image" at bounding box center [543, 138] width 11 height 20
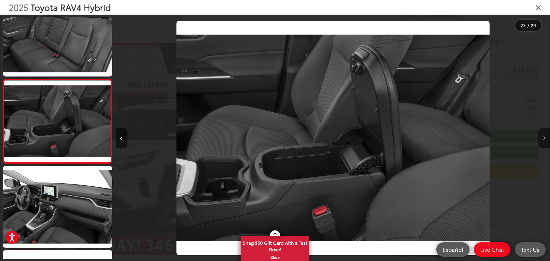
click at [540, 135] on button "Next image" at bounding box center [543, 138] width 11 height 20
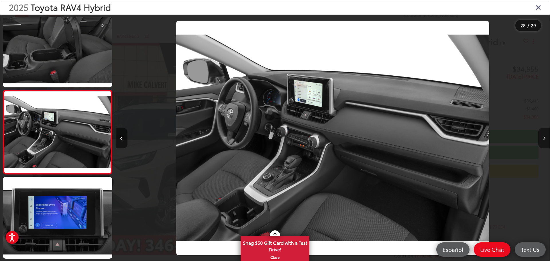
click at [540, 135] on button "Next image" at bounding box center [543, 138] width 11 height 20
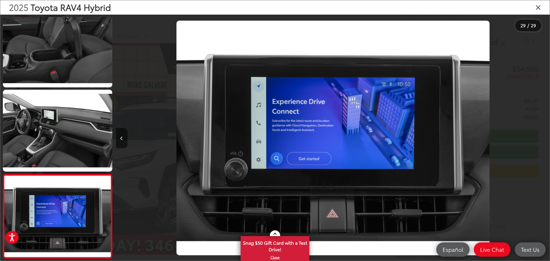
click at [540, 135] on div at bounding box center [495, 138] width 109 height 247
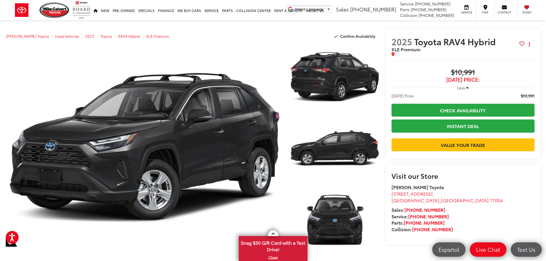
click at [464, 88] on span "Less" at bounding box center [461, 87] width 8 height 5
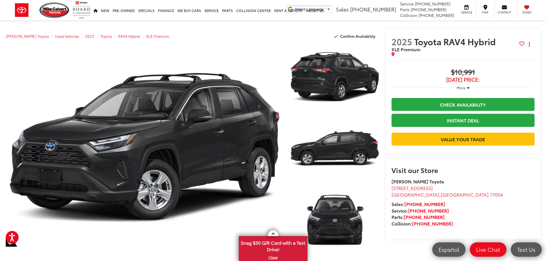
click at [464, 88] on span "More" at bounding box center [460, 87] width 9 height 5
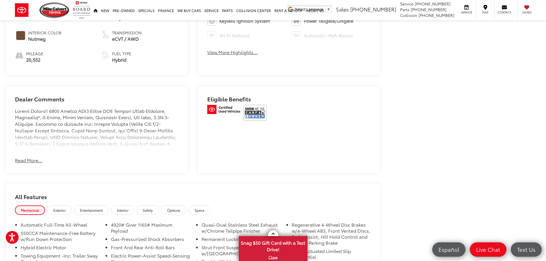
scroll to position [344, 0]
click at [260, 115] on img at bounding box center [254, 113] width 23 height 16
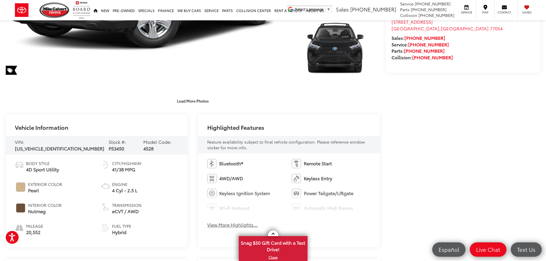
scroll to position [0, 0]
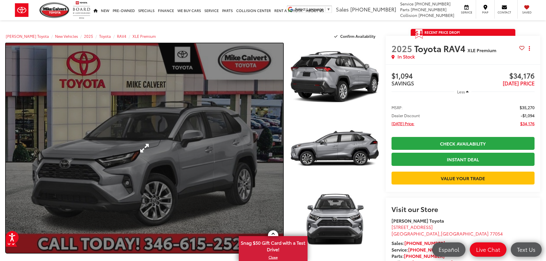
click at [162, 172] on link "Expand Photo 0" at bounding box center [144, 148] width 277 height 210
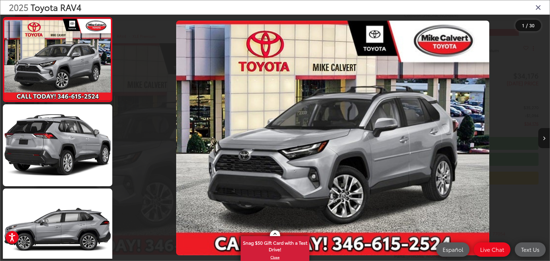
click at [540, 135] on button "Next image" at bounding box center [543, 138] width 11 height 20
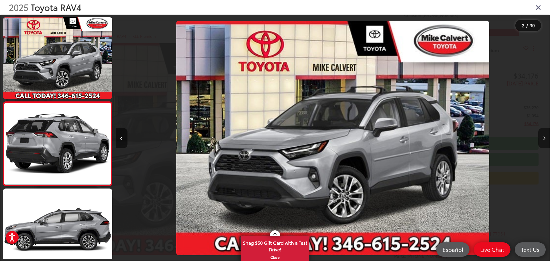
scroll to position [23, 0]
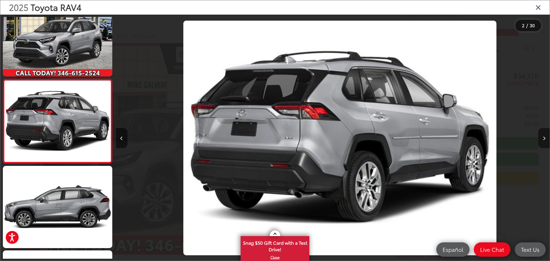
click at [540, 135] on button "Next image" at bounding box center [543, 138] width 11 height 20
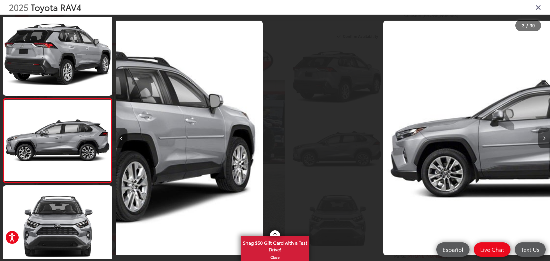
scroll to position [107, 0]
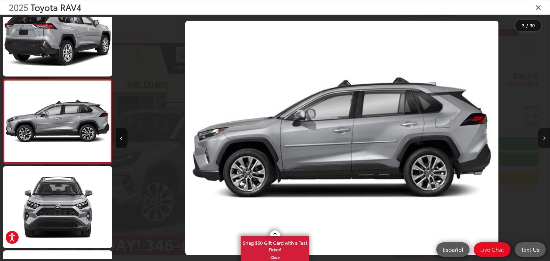
click at [540, 135] on button "Next image" at bounding box center [543, 138] width 11 height 20
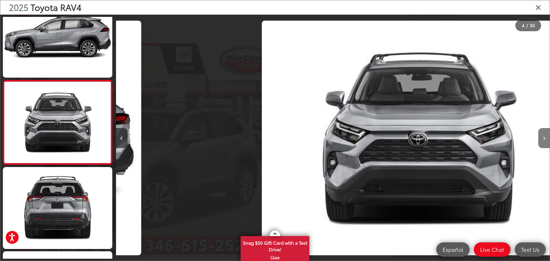
scroll to position [191, 0]
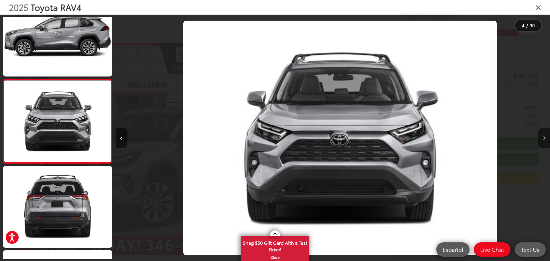
click at [540, 135] on button "Next image" at bounding box center [543, 138] width 11 height 20
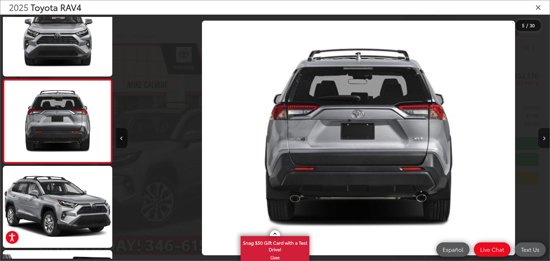
scroll to position [0, 1739]
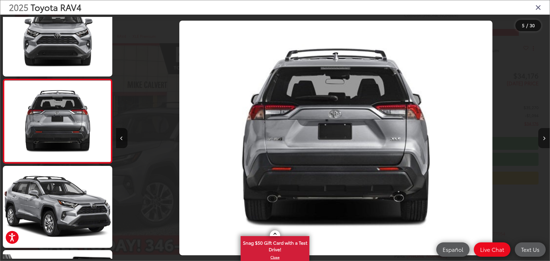
click at [540, 135] on button "Next image" at bounding box center [543, 138] width 11 height 20
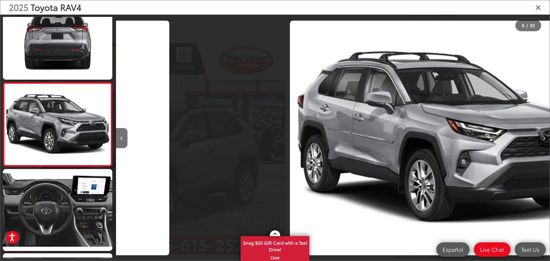
scroll to position [360, 0]
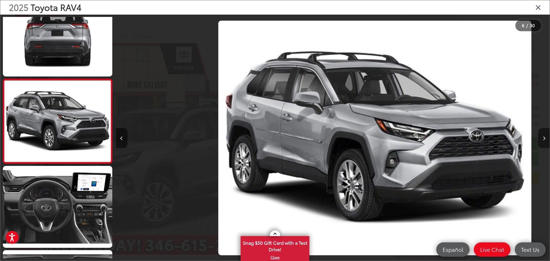
click at [540, 135] on button "Next image" at bounding box center [543, 138] width 11 height 20
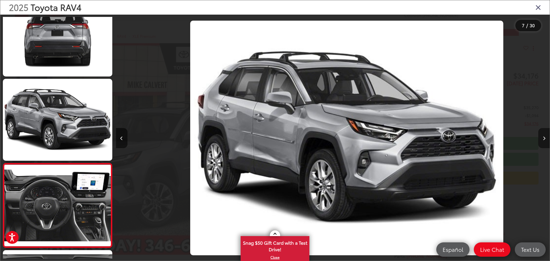
scroll to position [444, 0]
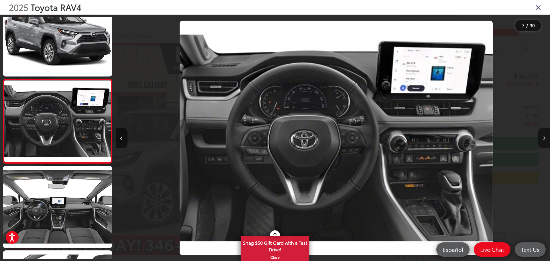
click at [540, 135] on button "Next image" at bounding box center [543, 138] width 11 height 20
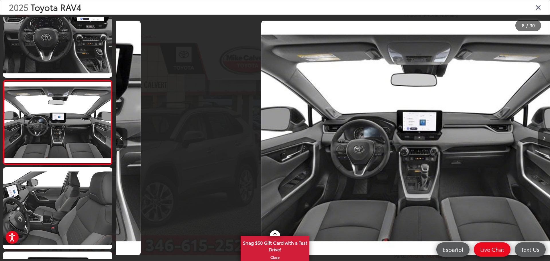
scroll to position [528, 0]
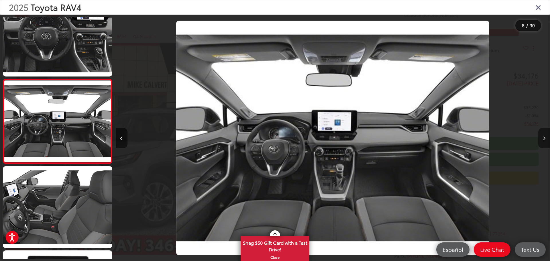
click at [540, 135] on button "Next image" at bounding box center [543, 138] width 11 height 20
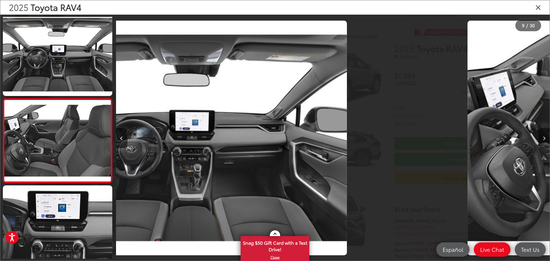
scroll to position [0, 0]
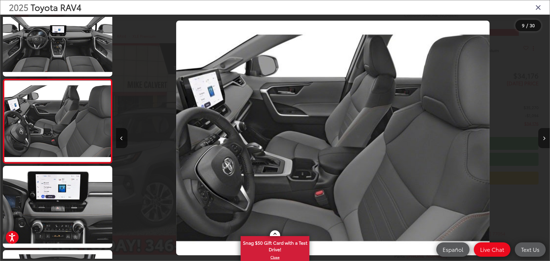
click at [540, 135] on button "Next image" at bounding box center [543, 138] width 11 height 20
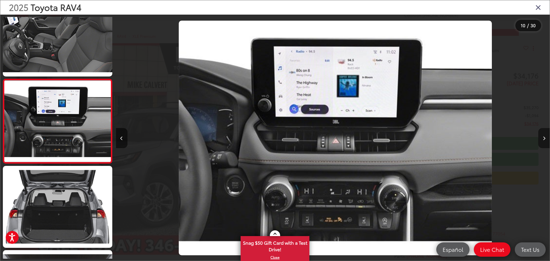
click at [540, 135] on button "Next image" at bounding box center [543, 138] width 11 height 20
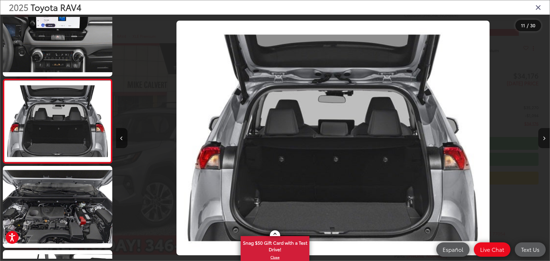
click at [540, 135] on button "Next image" at bounding box center [543, 138] width 11 height 20
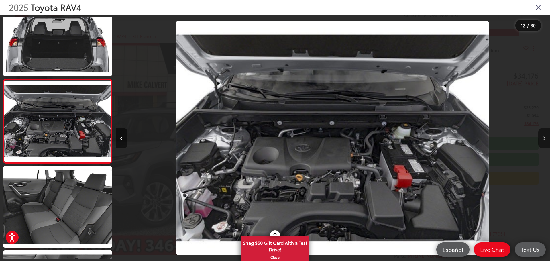
click at [540, 135] on button "Next image" at bounding box center [543, 138] width 11 height 20
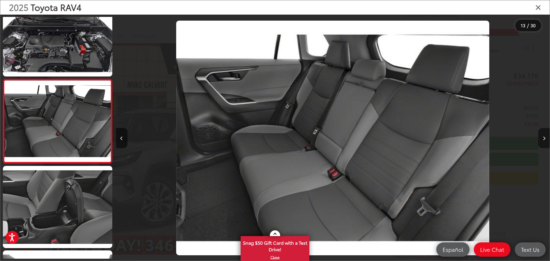
click at [540, 135] on button "Next image" at bounding box center [543, 138] width 11 height 20
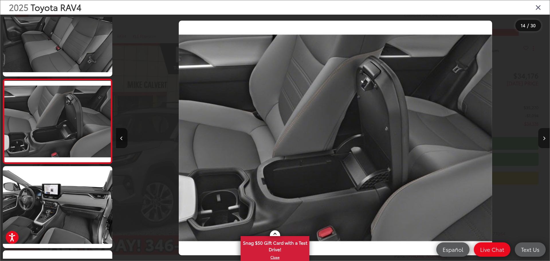
click at [540, 135] on button "Next image" at bounding box center [543, 138] width 11 height 20
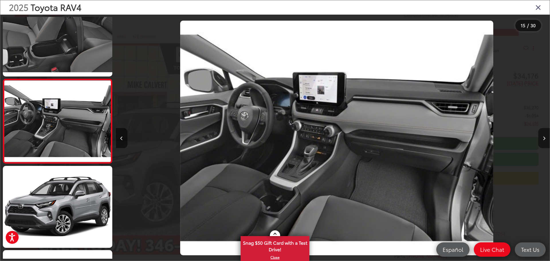
click at [540, 135] on button "Next image" at bounding box center [543, 138] width 11 height 20
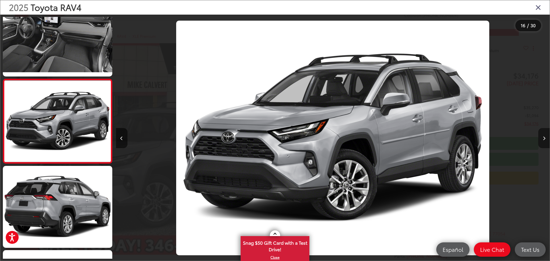
click at [540, 135] on button "Next image" at bounding box center [543, 138] width 11 height 20
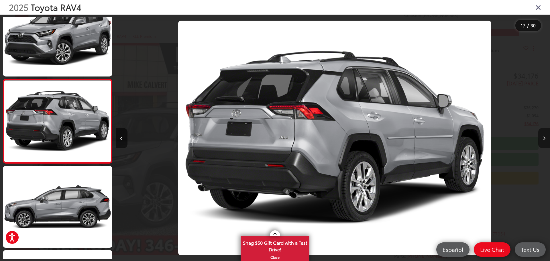
click at [540, 135] on button "Next image" at bounding box center [543, 138] width 11 height 20
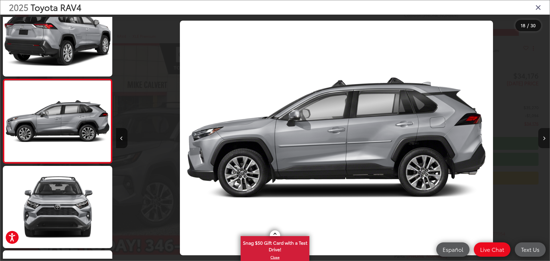
click at [540, 135] on button "Next image" at bounding box center [543, 138] width 11 height 20
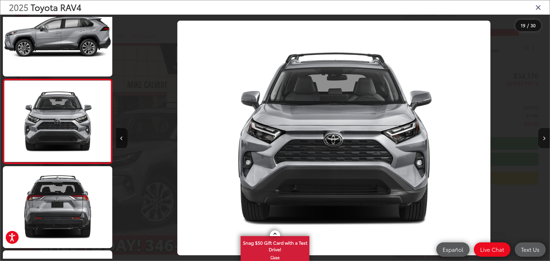
click at [540, 135] on button "Next image" at bounding box center [543, 138] width 11 height 20
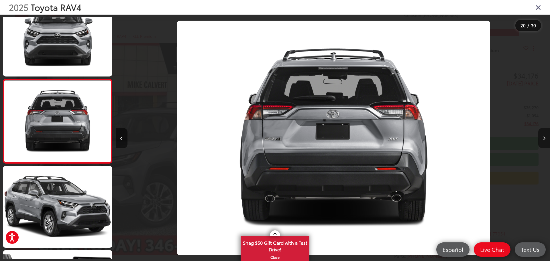
click at [540, 135] on button "Next image" at bounding box center [543, 138] width 11 height 20
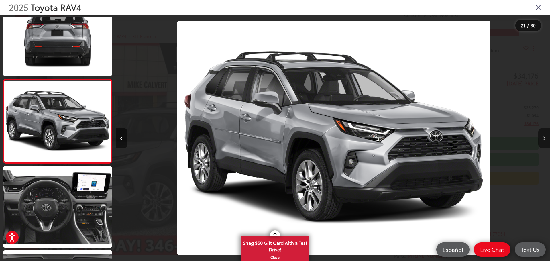
click at [540, 135] on button "Next image" at bounding box center [543, 138] width 11 height 20
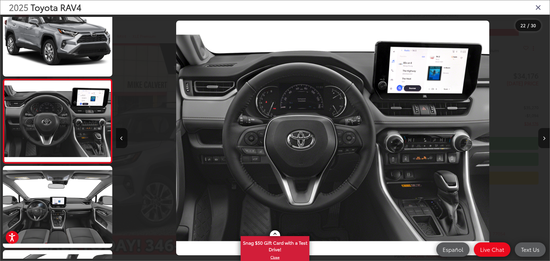
click at [544, 138] on icon "Next image" at bounding box center [544, 138] width 3 height 4
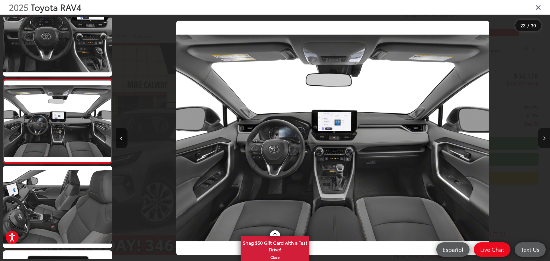
click at [544, 138] on icon "Next image" at bounding box center [544, 138] width 3 height 4
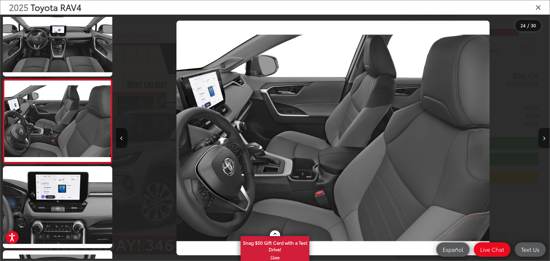
click at [544, 138] on icon "Next image" at bounding box center [544, 138] width 3 height 4
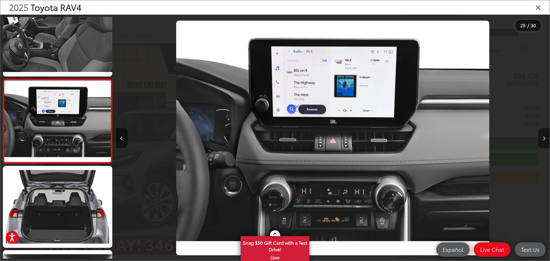
click at [544, 138] on icon "Next image" at bounding box center [544, 138] width 3 height 4
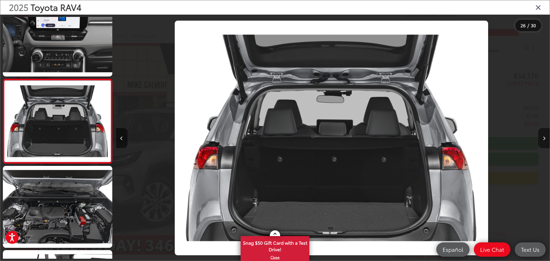
click at [544, 139] on icon "Next image" at bounding box center [544, 138] width 3 height 4
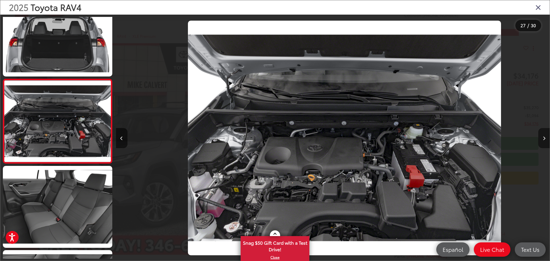
click at [544, 139] on icon "Next image" at bounding box center [544, 138] width 3 height 4
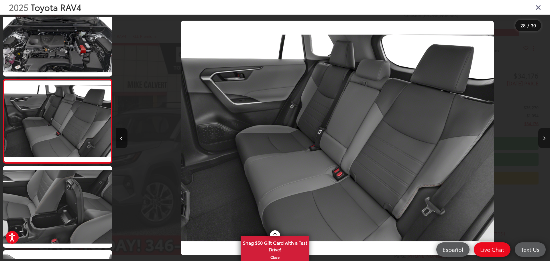
click at [544, 139] on icon "Next image" at bounding box center [544, 138] width 3 height 4
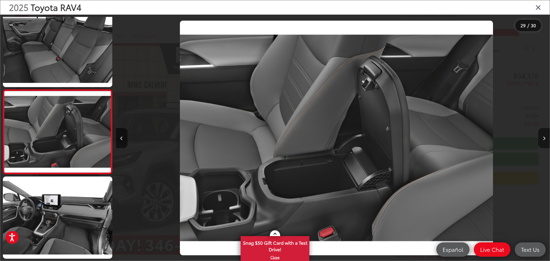
click at [544, 139] on icon "Next image" at bounding box center [544, 138] width 3 height 4
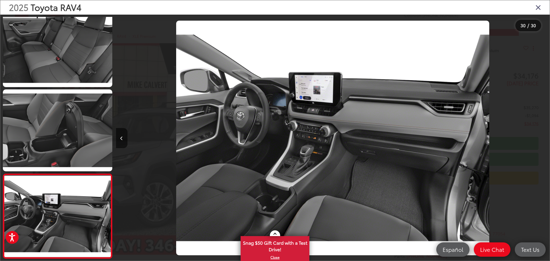
click at [544, 139] on div at bounding box center [495, 138] width 109 height 247
click at [536, 7] on icon "Close gallery" at bounding box center [538, 6] width 6 height 7
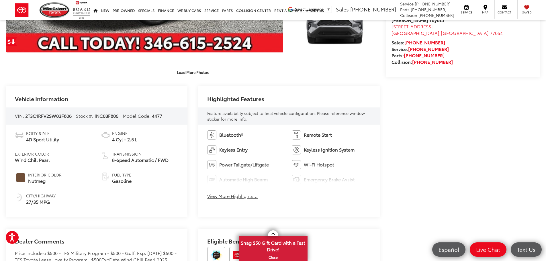
drag, startPoint x: 16, startPoint y: 160, endPoint x: 55, endPoint y: 157, distance: 38.8
click at [55, 157] on li "Exterior Color Wind Chill Pearl" at bounding box center [53, 157] width 77 height 12
drag, startPoint x: 11, startPoint y: 155, endPoint x: 54, endPoint y: 162, distance: 44.1
click at [54, 162] on div "Body Style 4D Sport Utility Exterior Color Wind Chill Pearl Interior Color Nutm…" at bounding box center [97, 171] width 182 height 93
copy div "Exterior Color Wind Chill Pearl"
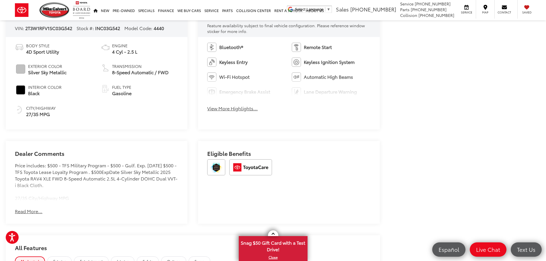
scroll to position [315, 0]
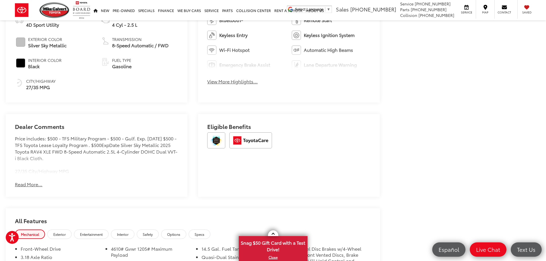
click at [33, 182] on button "Read More..." at bounding box center [28, 184] width 27 height 7
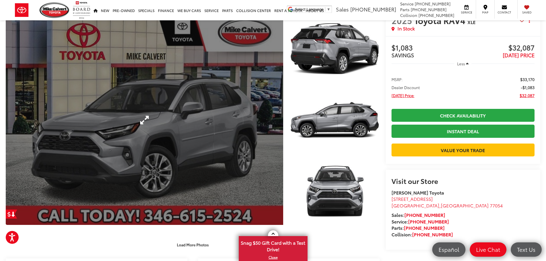
scroll to position [115, 0]
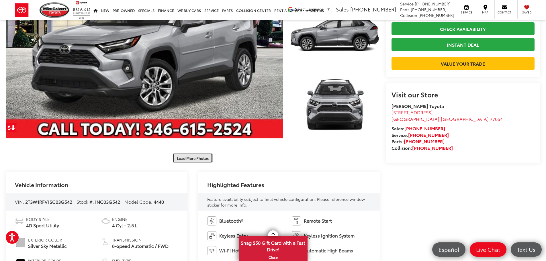
click at [183, 158] on button "Load More Photos" at bounding box center [193, 158] width 40 height 10
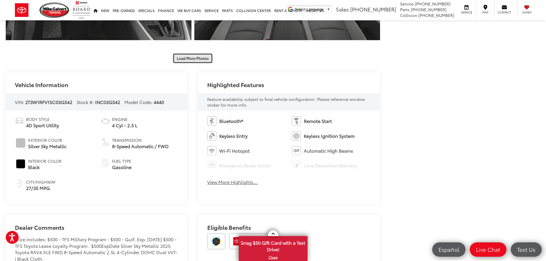
scroll to position [487, 0]
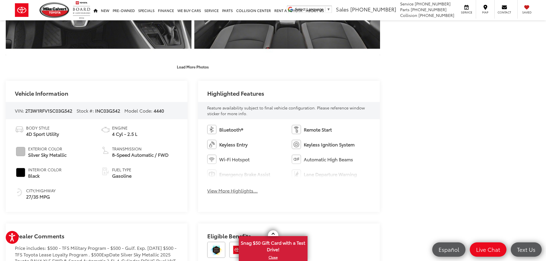
click at [231, 189] on button "View More Highlights..." at bounding box center [232, 190] width 50 height 7
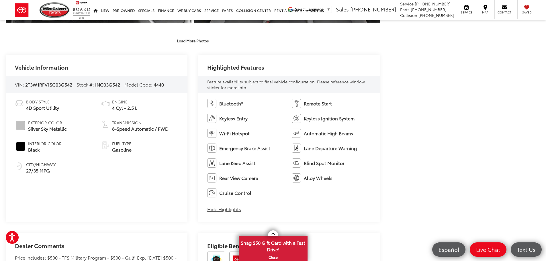
scroll to position [544, 0]
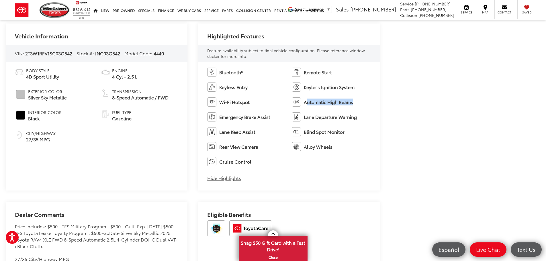
drag, startPoint x: 308, startPoint y: 101, endPoint x: 353, endPoint y: 117, distance: 47.7
click at [353, 111] on ul "Bluetooth® Remote Start Keyless Entry Keyless Ignition System Wi-Fi Hotspot Aut…" at bounding box center [288, 117] width 163 height 99
click at [336, 139] on ul "Bluetooth® Remote Start Keyless Entry Keyless Ignition System Wi-Fi Hotspot Aut…" at bounding box center [288, 117] width 163 height 99
click at [331, 132] on span "Blind Spot Monitor" at bounding box center [324, 132] width 41 height 7
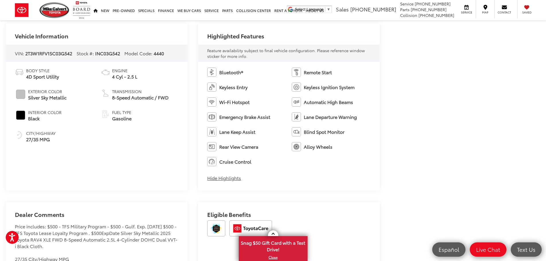
click at [232, 148] on span "Rear View Camera" at bounding box center [238, 146] width 39 height 7
click at [328, 146] on span "Alloy Wheels" at bounding box center [318, 146] width 29 height 7
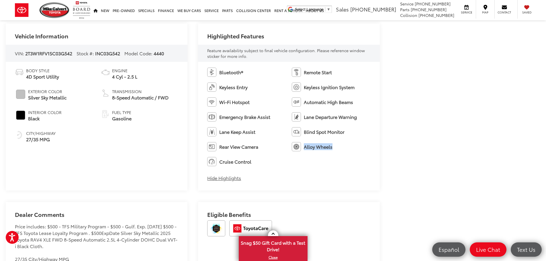
click at [328, 146] on span "Alloy Wheels" at bounding box center [318, 146] width 29 height 7
click at [328, 158] on ul "Bluetooth® Remote Start Keyless Entry Keyless Ignition System Wi-Fi Hotspot Aut…" at bounding box center [288, 117] width 163 height 99
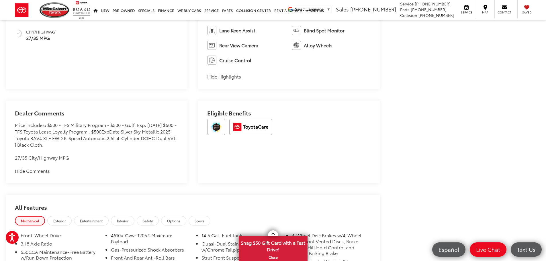
scroll to position [745, 0]
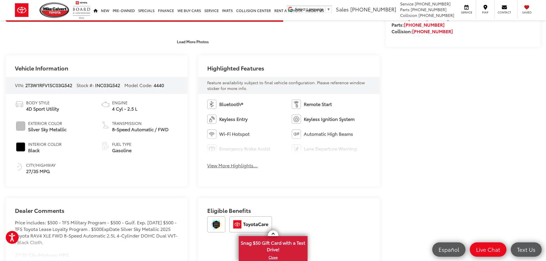
scroll to position [315, 0]
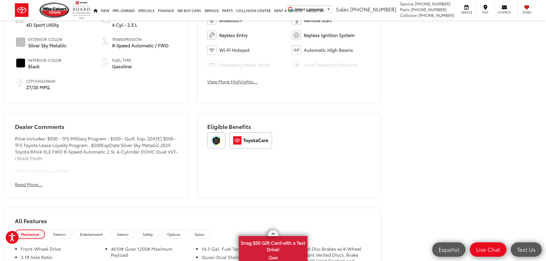
click at [28, 186] on button "Read More..." at bounding box center [28, 184] width 27 height 7
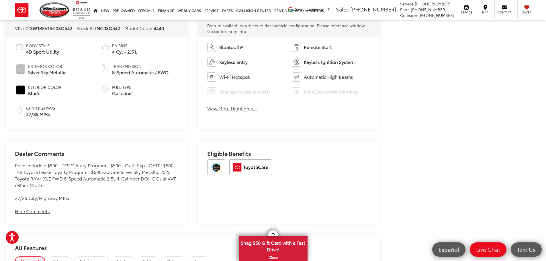
scroll to position [229, 0]
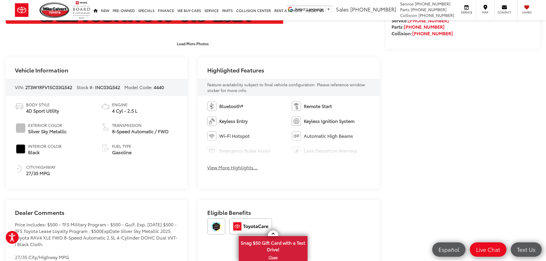
click at [226, 167] on button "View More Highlights..." at bounding box center [232, 167] width 50 height 7
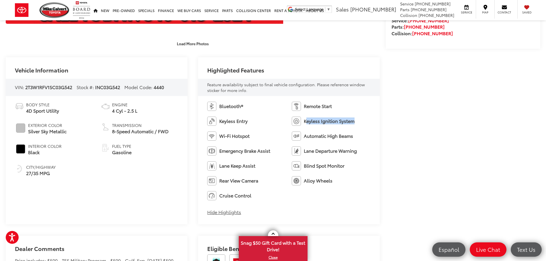
drag, startPoint x: 305, startPoint y: 123, endPoint x: 372, endPoint y: 120, distance: 66.5
click at [372, 120] on div "Bluetooth® Remote Start Keyless Entry Keyless Ignition System Wi-Fi Hotspot Aut…" at bounding box center [289, 160] width 182 height 129
click at [331, 140] on li "Automatic High Beams" at bounding box center [331, 135] width 79 height 9
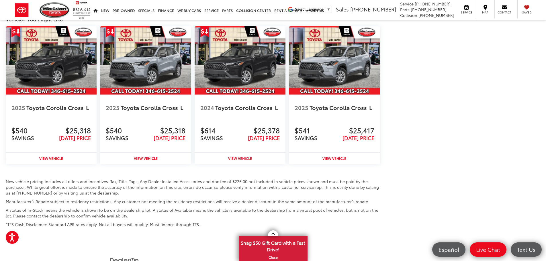
scroll to position [771, 0]
